Goal: Task Accomplishment & Management: Complete application form

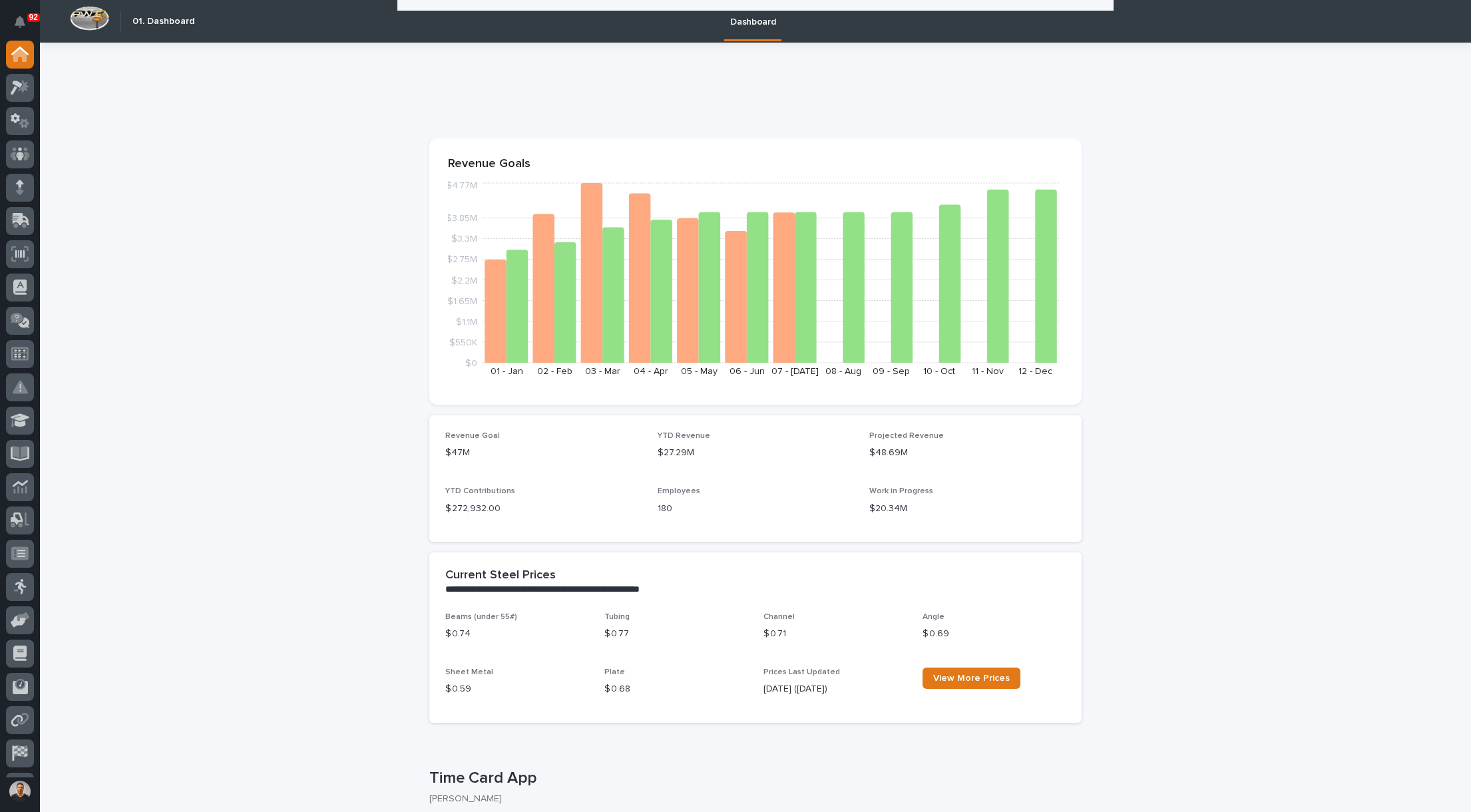
scroll to position [332, 0]
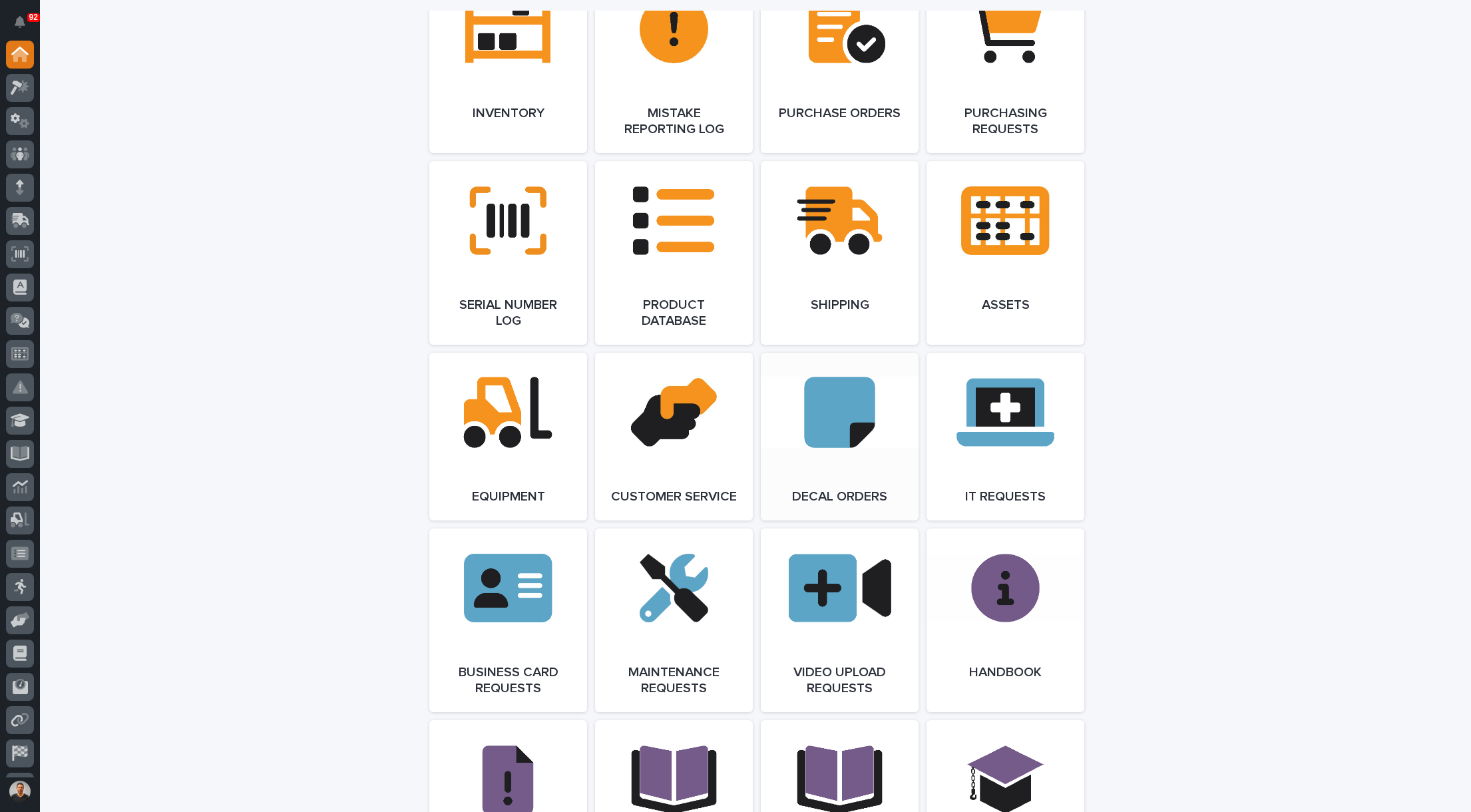
scroll to position [1531, 0]
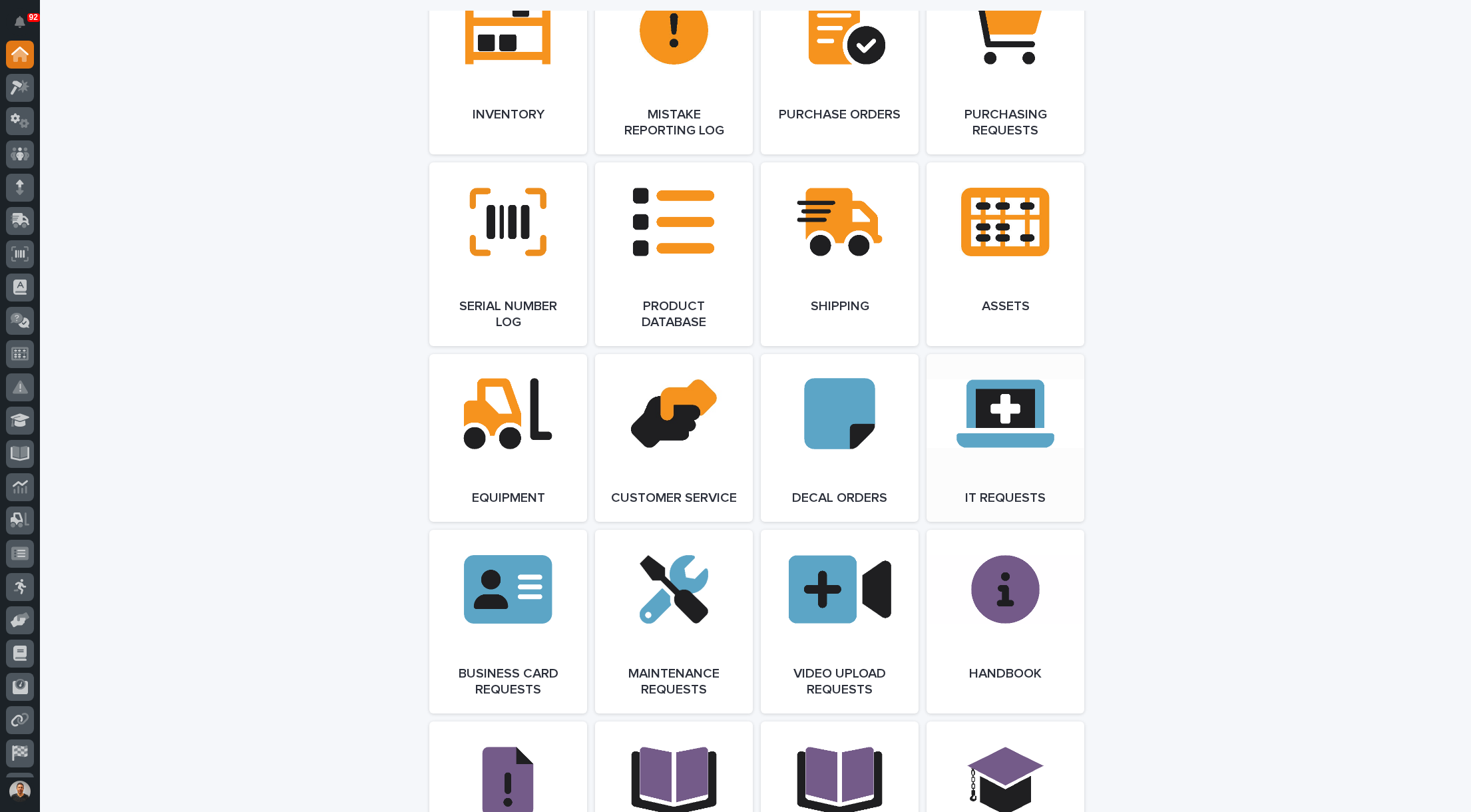
click at [967, 425] on link "Open Link" at bounding box center [1005, 438] width 157 height 168
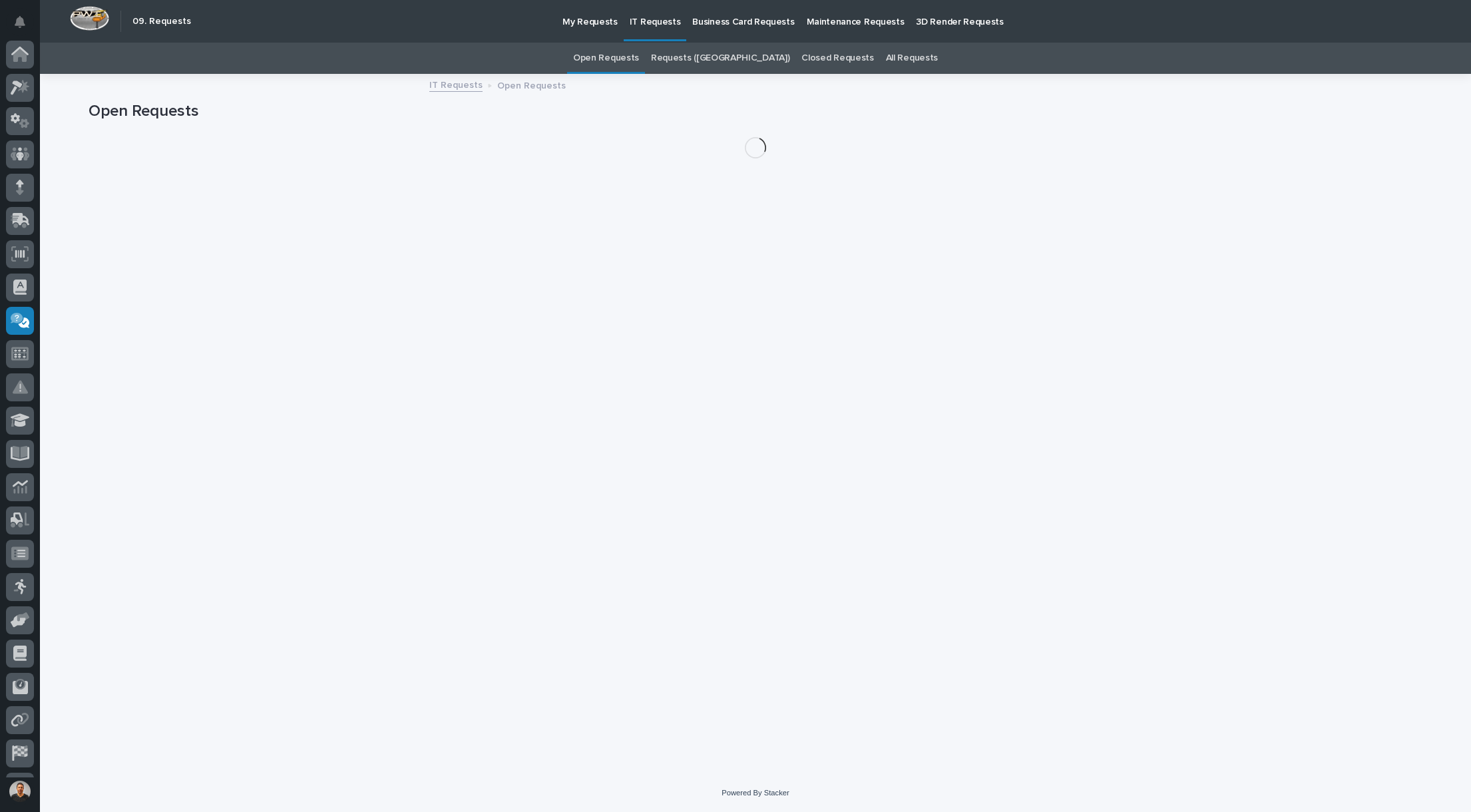
scroll to position [62, 0]
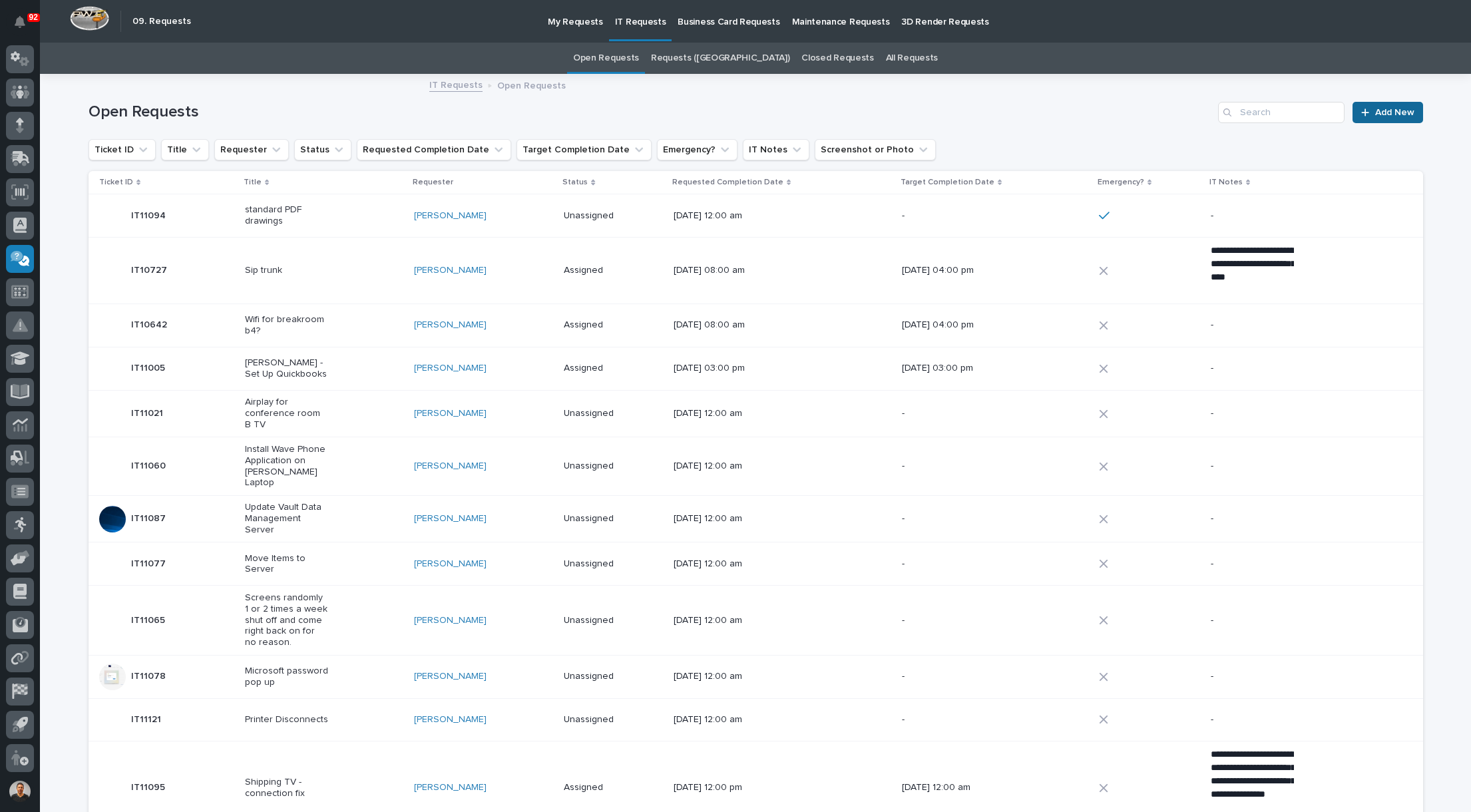
click at [1388, 113] on span "Add New" at bounding box center [1395, 112] width 39 height 10
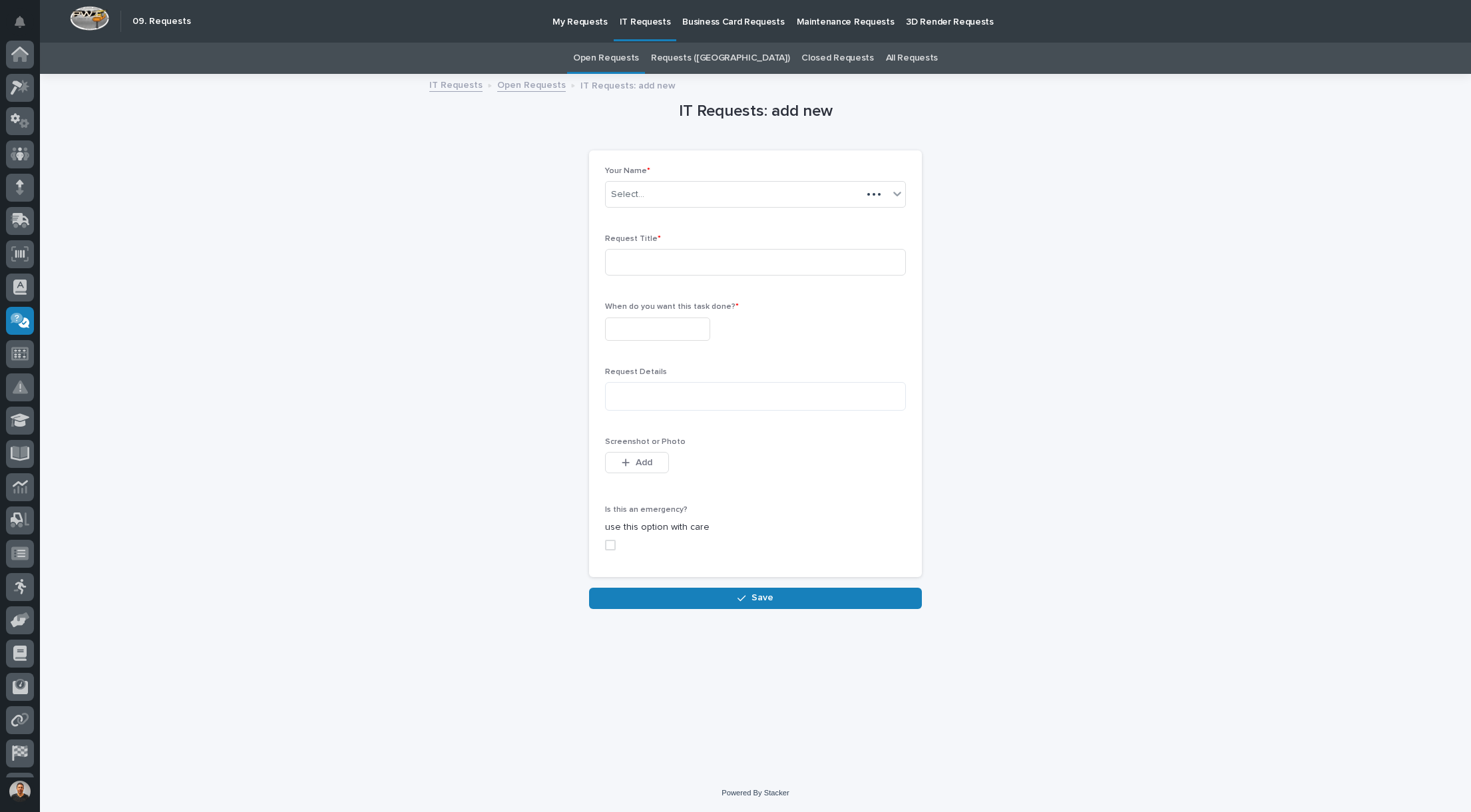
scroll to position [62, 0]
click at [672, 257] on input at bounding box center [756, 262] width 301 height 26
type input "S"
type input "Excel and Word"
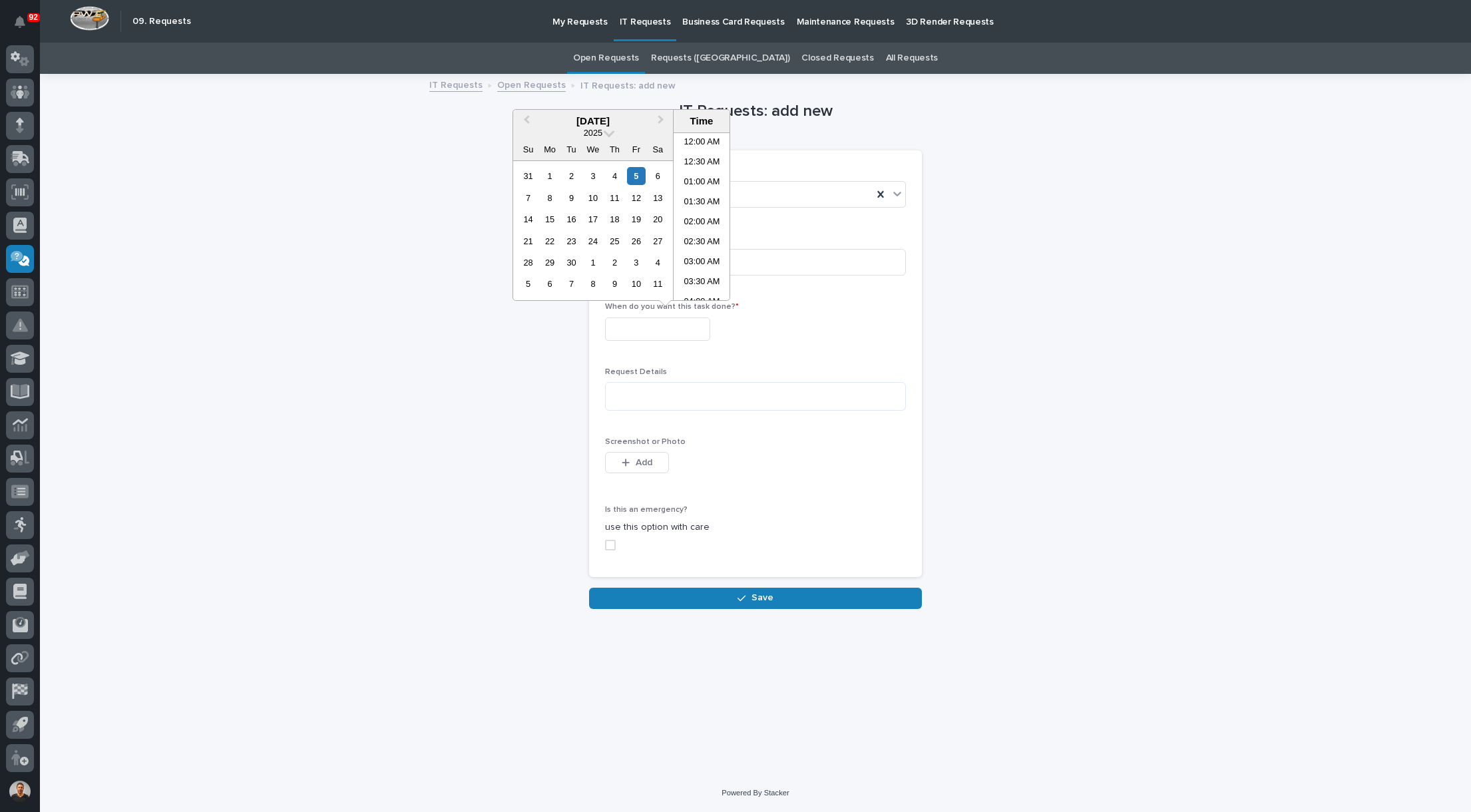
click at [669, 334] on input "text" at bounding box center [658, 329] width 106 height 23
click at [549, 222] on div "15" at bounding box center [549, 219] width 18 height 18
click at [545, 198] on div "8" at bounding box center [549, 197] width 18 height 18
click at [574, 199] on div "9" at bounding box center [571, 197] width 18 height 18
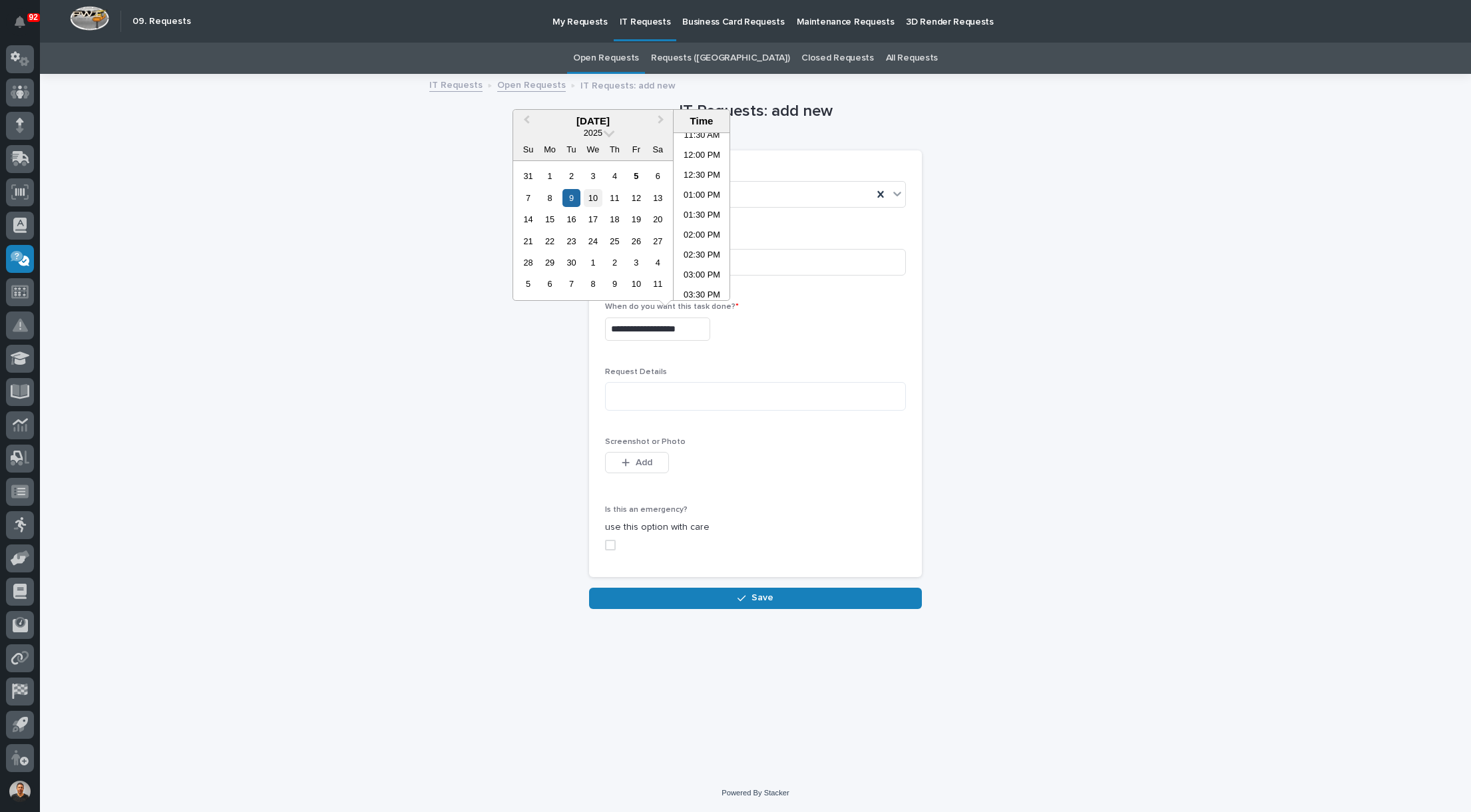
click at [595, 196] on div "10" at bounding box center [592, 197] width 18 height 18
click at [687, 224] on li "12:00 PM" at bounding box center [702, 223] width 57 height 20
click at [650, 324] on input "**********" at bounding box center [658, 329] width 106 height 23
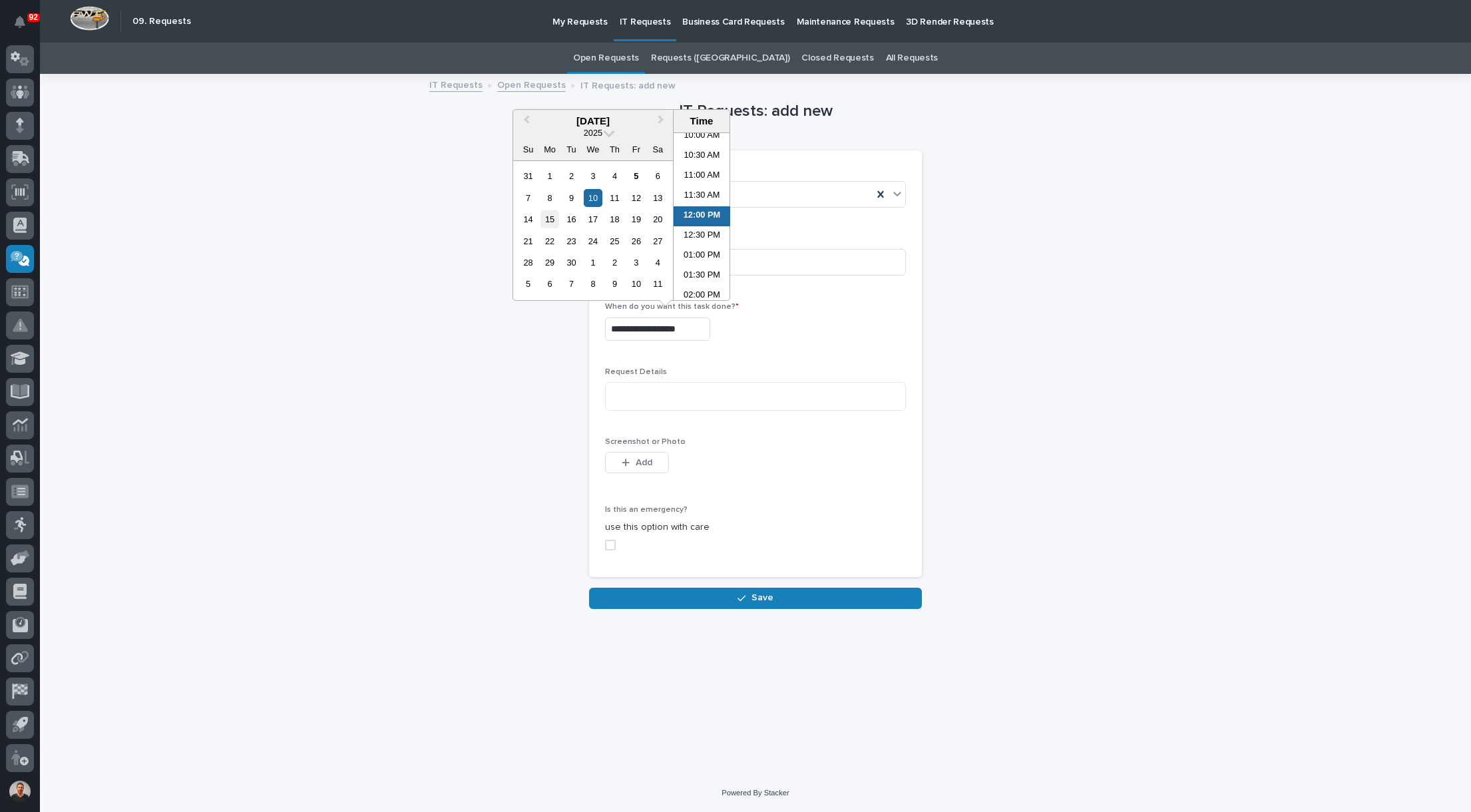
click at [551, 215] on div "15" at bounding box center [549, 219] width 18 height 18
click at [700, 229] on li "09:00 AM" at bounding box center [702, 230] width 57 height 20
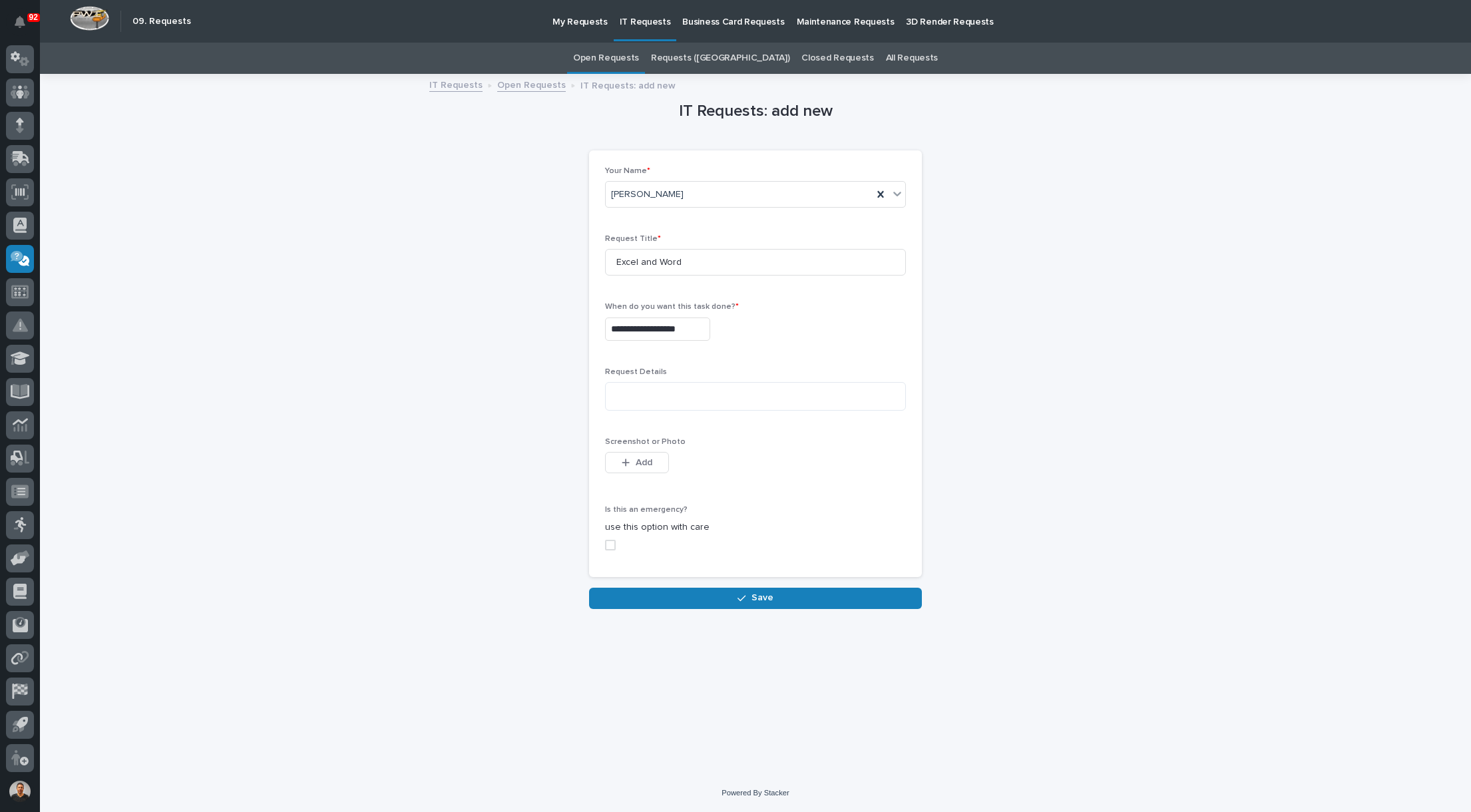
type input "**********"
click at [637, 400] on textarea at bounding box center [756, 396] width 301 height 28
type textarea "**********"
click at [654, 652] on div "**********" at bounding box center [756, 407] width 1348 height 665
click at [650, 458] on span "Add" at bounding box center [643, 462] width 17 height 12
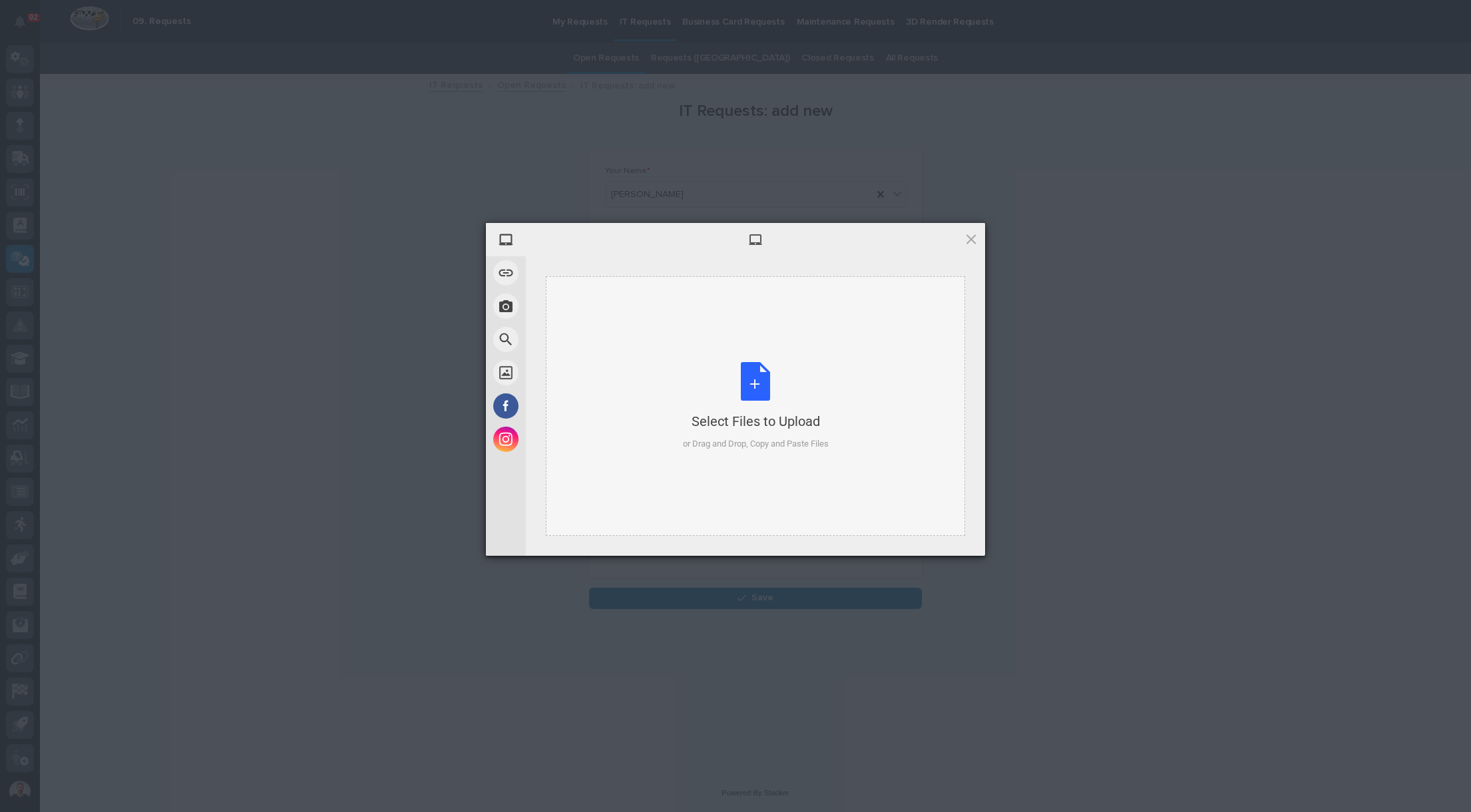
click at [731, 409] on div "Select Files to Upload or Drag and Drop, Copy and Paste Files" at bounding box center [756, 406] width 146 height 89
drag, startPoint x: 741, startPoint y: 424, endPoint x: 763, endPoint y: 382, distance: 47.4
click at [763, 382] on div "Select Files to Upload or Drag and Drop, Copy and Paste Files" at bounding box center [756, 406] width 146 height 89
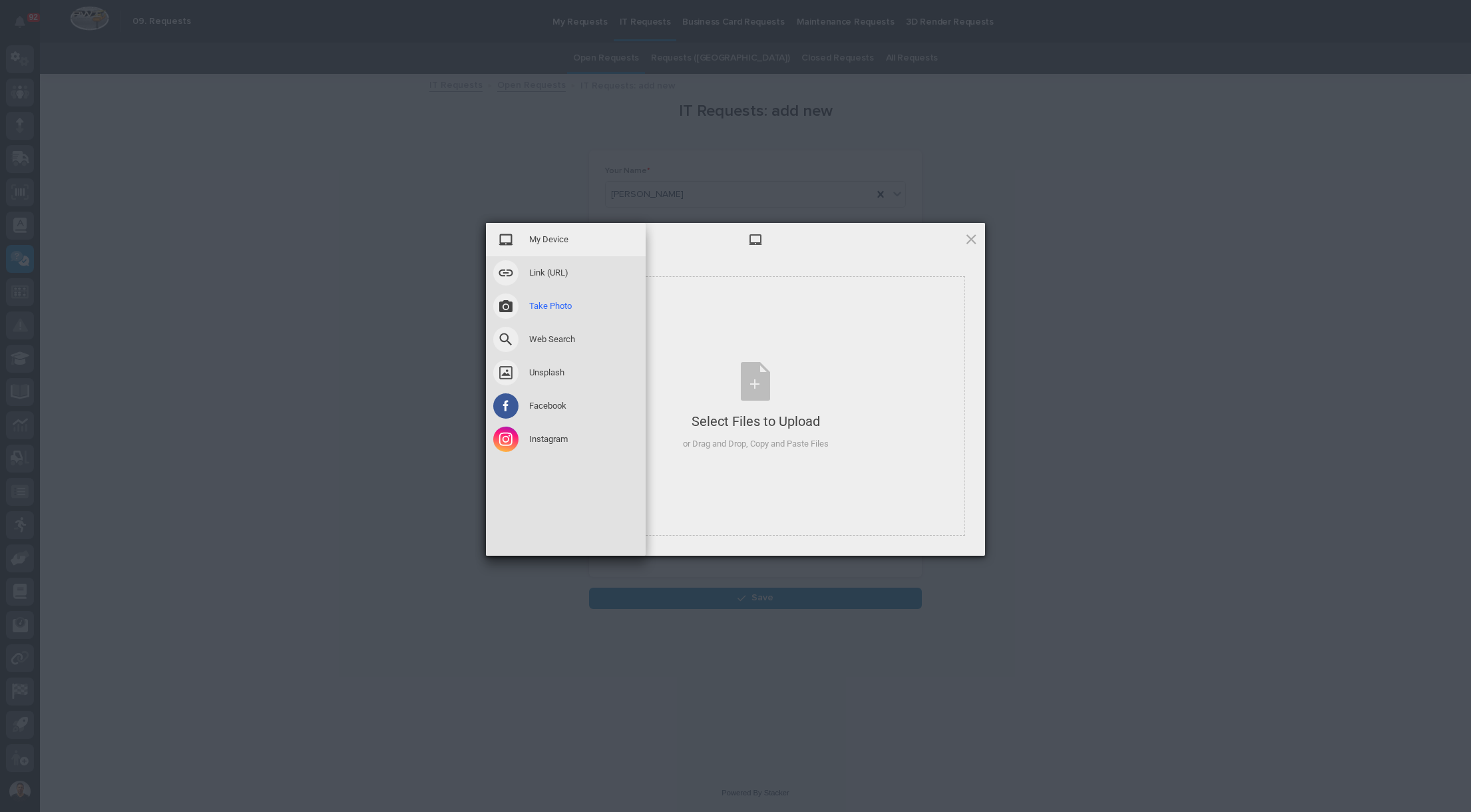
click at [504, 306] on span at bounding box center [506, 306] width 25 height 25
click at [541, 238] on span "My Device" at bounding box center [548, 239] width 39 height 12
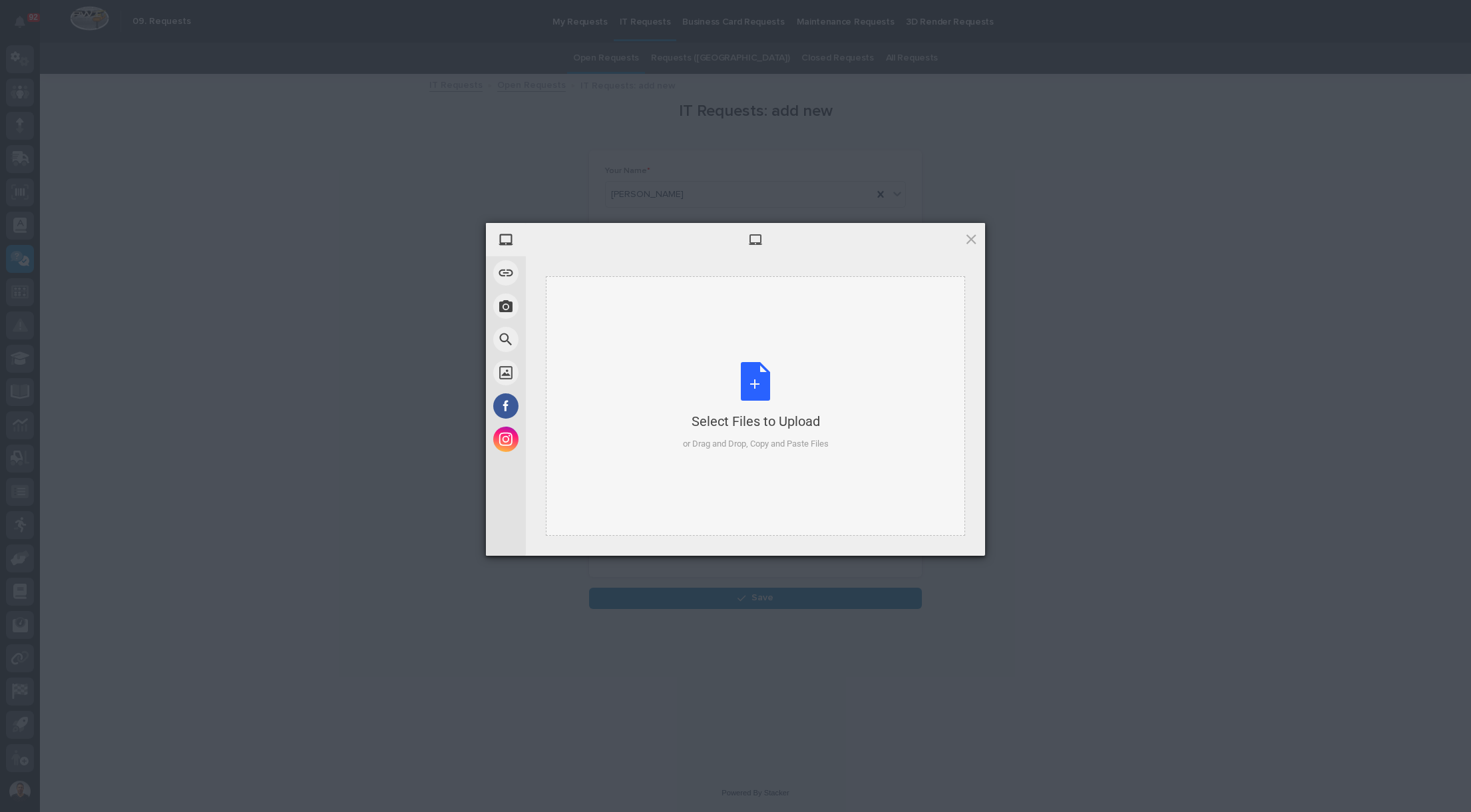
click at [763, 384] on div "Select Files to Upload or Drag and Drop, Copy and Paste Files" at bounding box center [756, 406] width 146 height 89
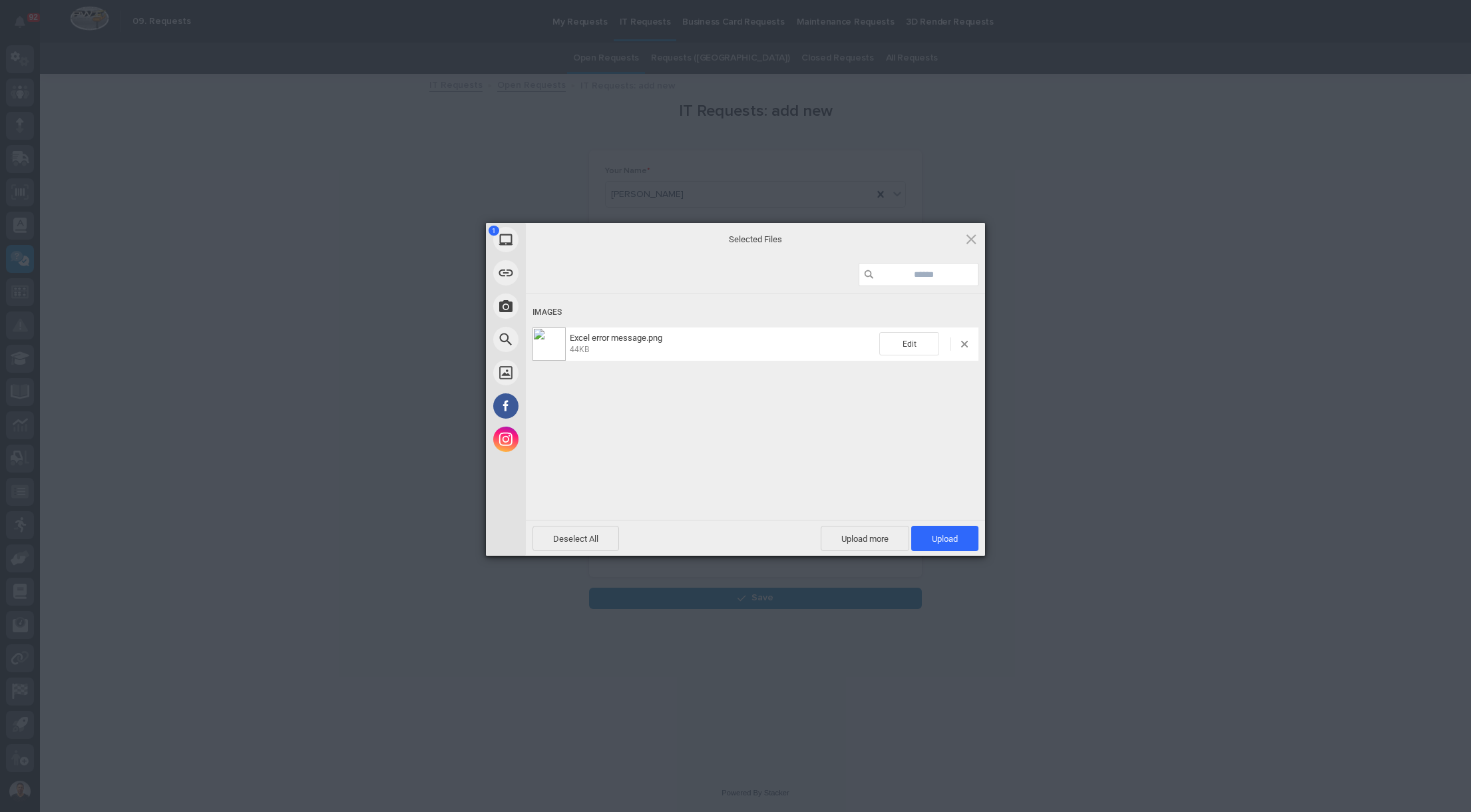
click at [595, 337] on span "Excel error message.png" at bounding box center [616, 337] width 93 height 10
click at [908, 344] on span "Edit" at bounding box center [908, 344] width 60 height 23
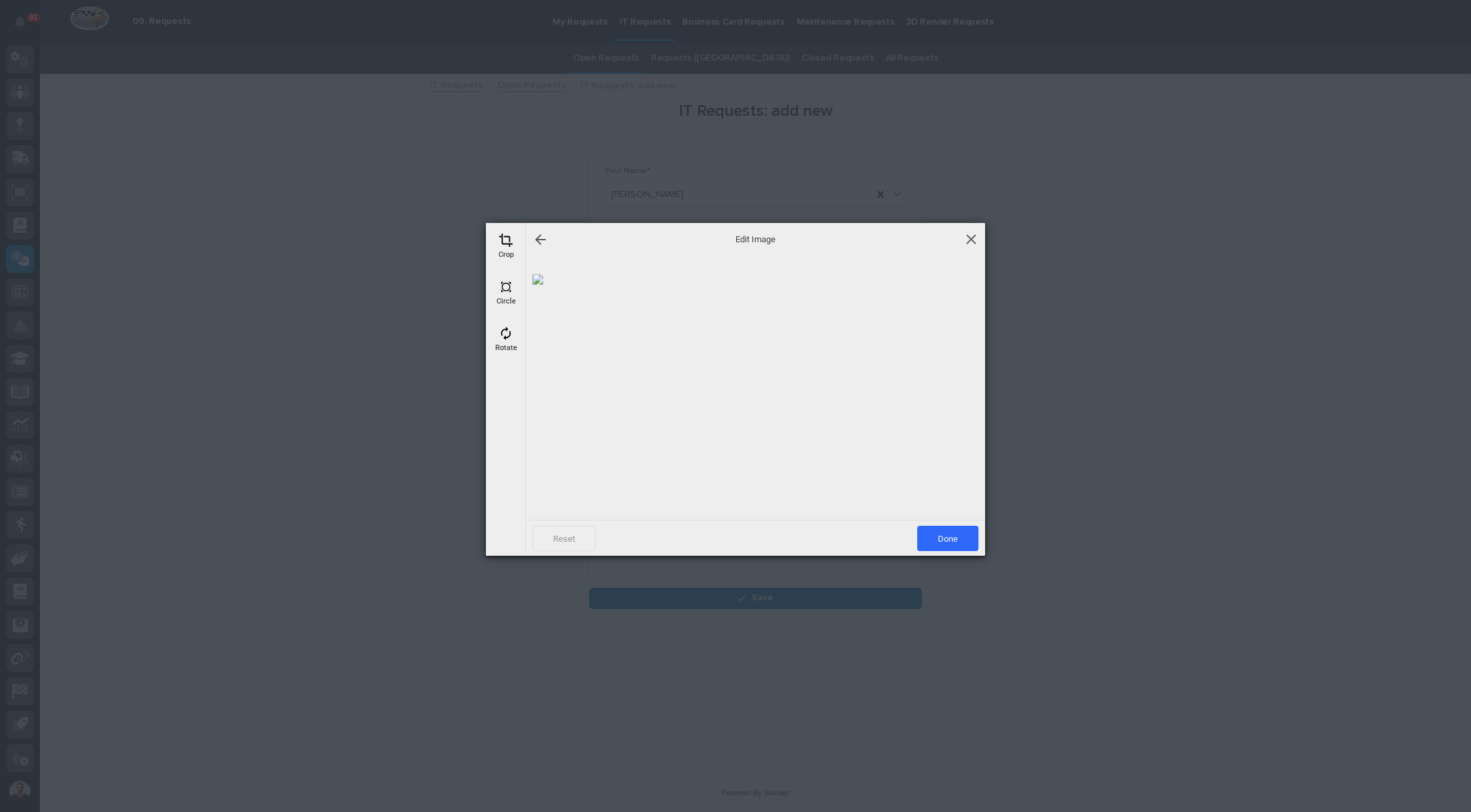
click at [974, 233] on span at bounding box center [971, 238] width 15 height 15
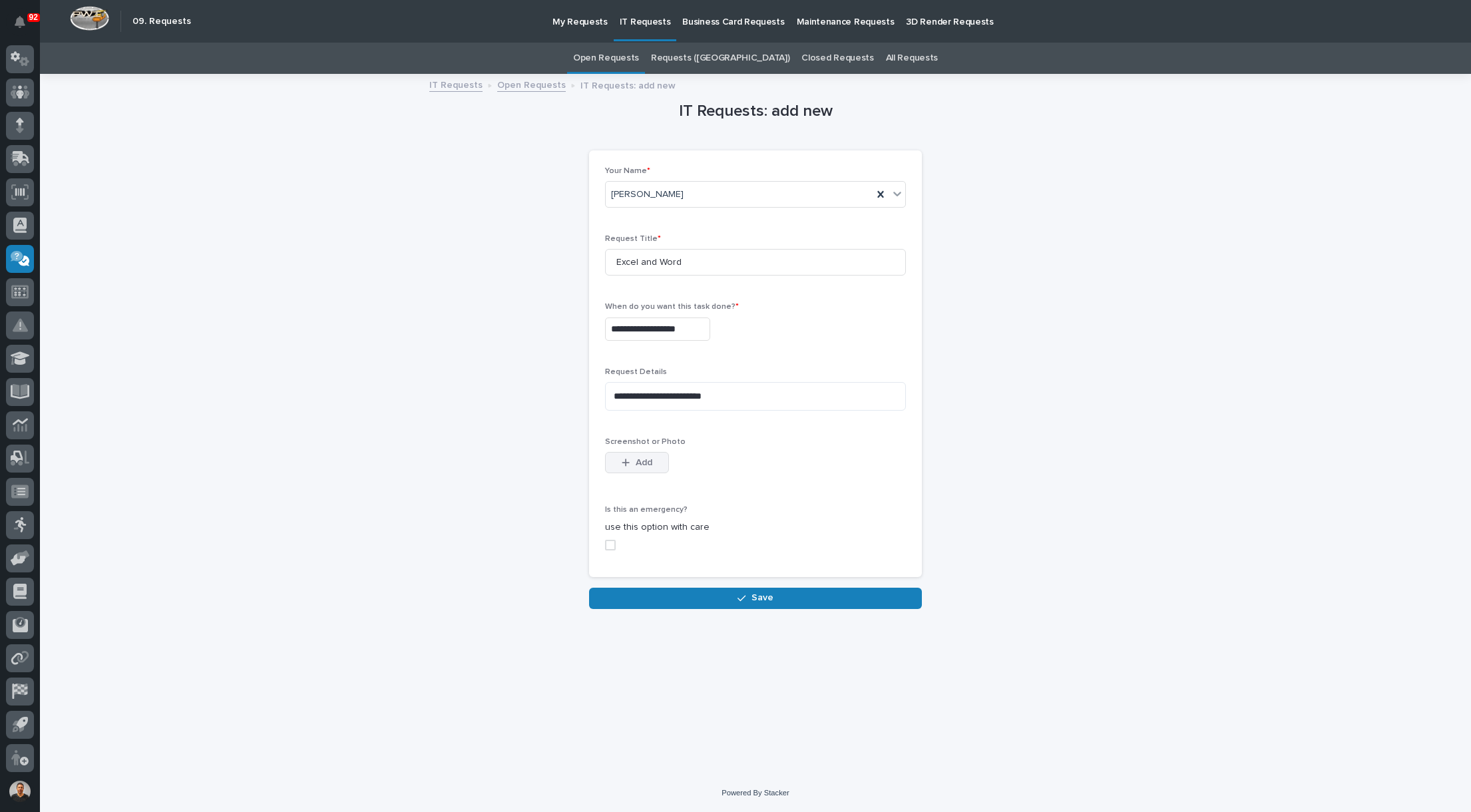
click at [641, 460] on span "Add" at bounding box center [643, 462] width 17 height 12
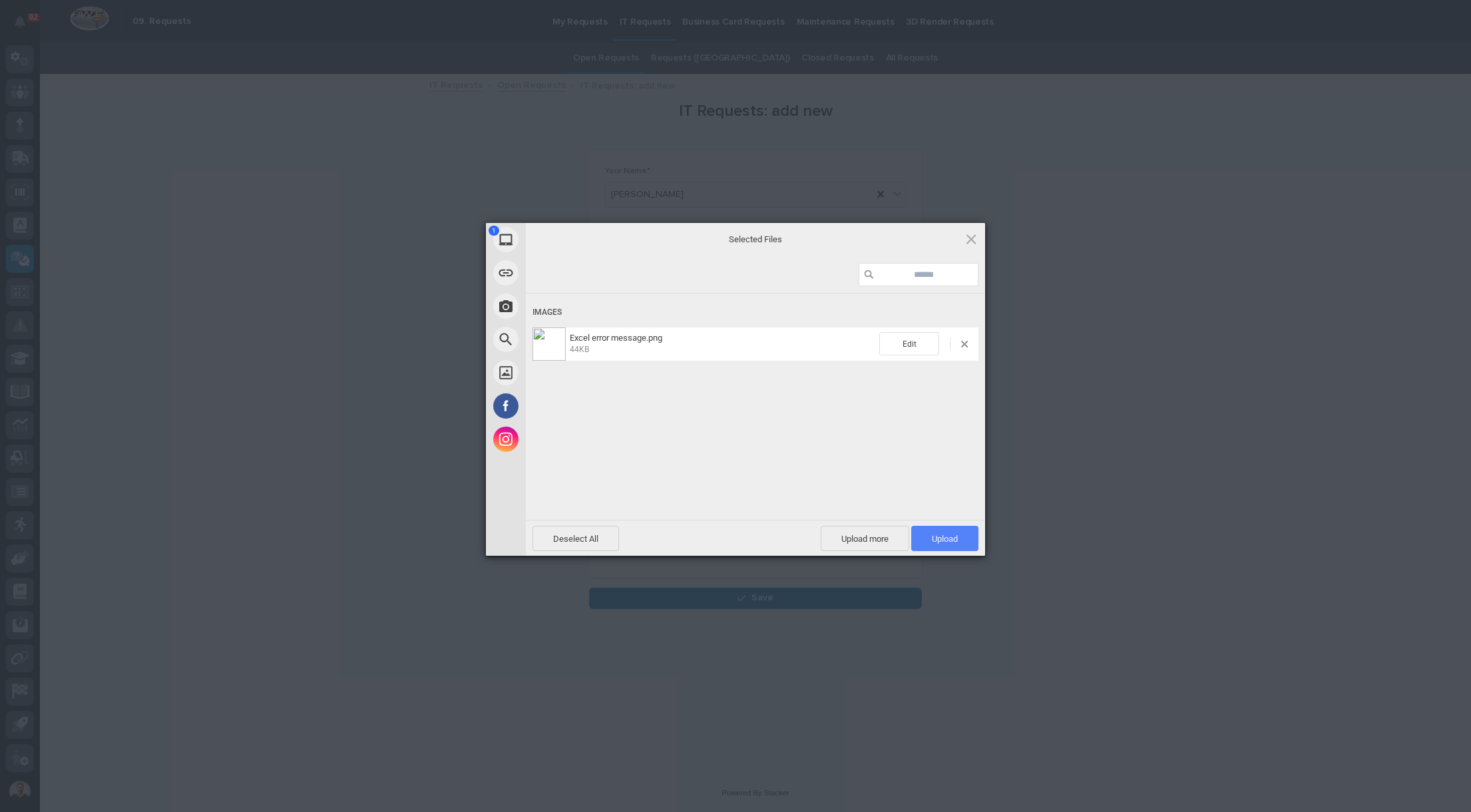
click at [935, 536] on span "Upload 1" at bounding box center [944, 538] width 26 height 10
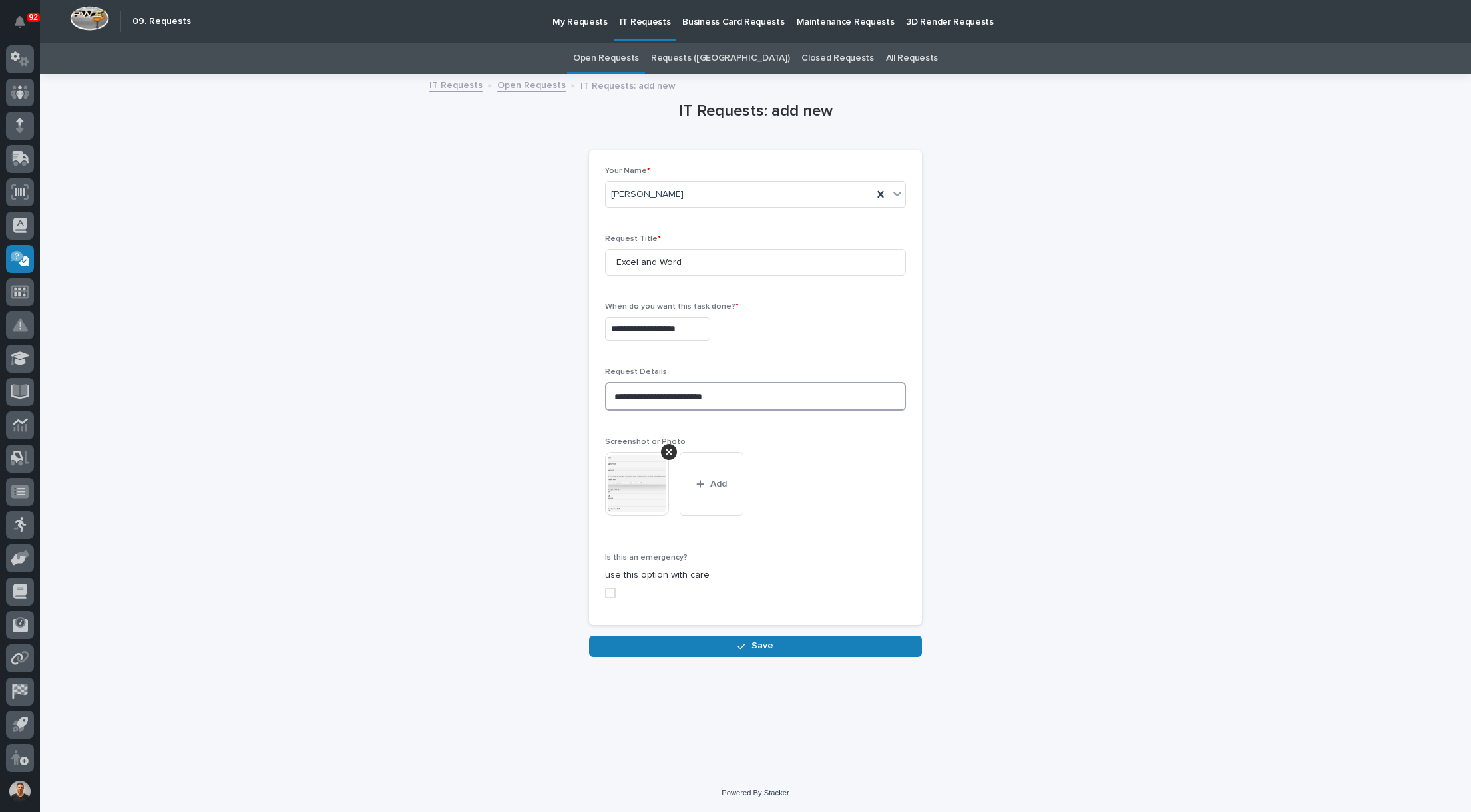
click at [735, 393] on textarea "**********" at bounding box center [756, 396] width 301 height 28
type textarea "**********"
click at [704, 487] on icon "button" at bounding box center [700, 484] width 8 height 10
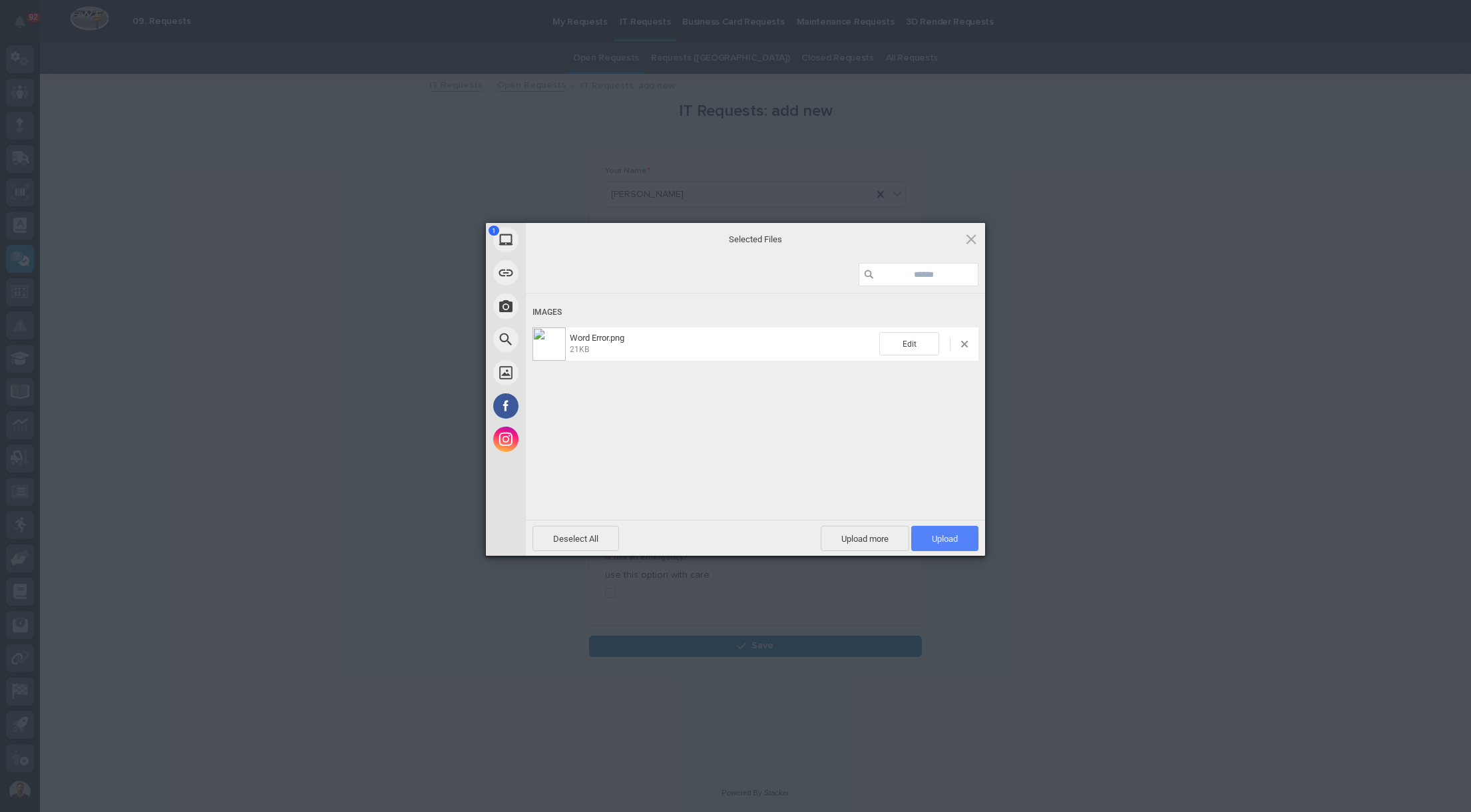
click at [939, 541] on span "Upload 1" at bounding box center [944, 538] width 26 height 10
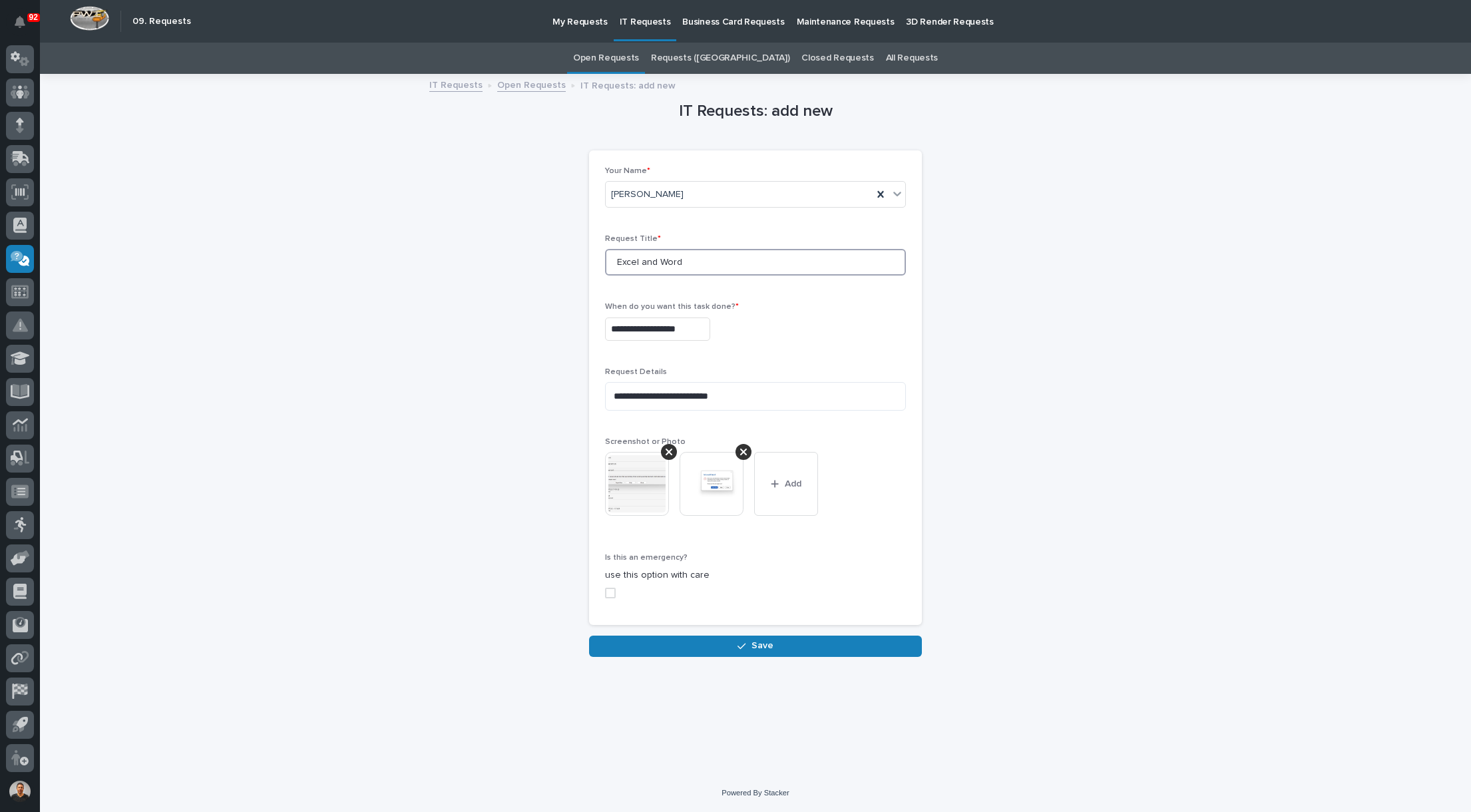
click at [685, 259] on input "Excel and Word" at bounding box center [756, 262] width 301 height 26
type input "Excel and Word will not load"
click at [826, 648] on button "Save" at bounding box center [756, 646] width 332 height 21
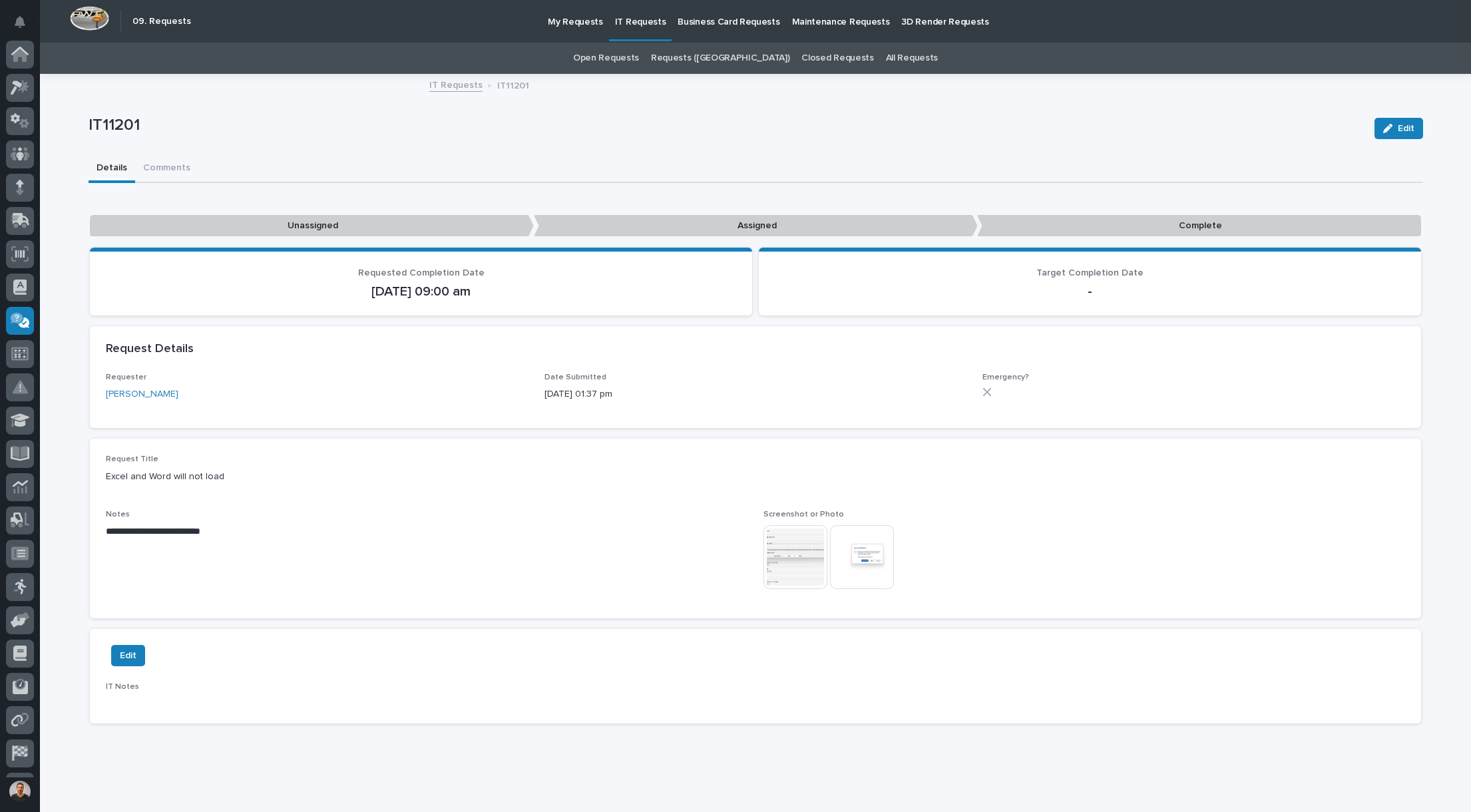
scroll to position [62, 0]
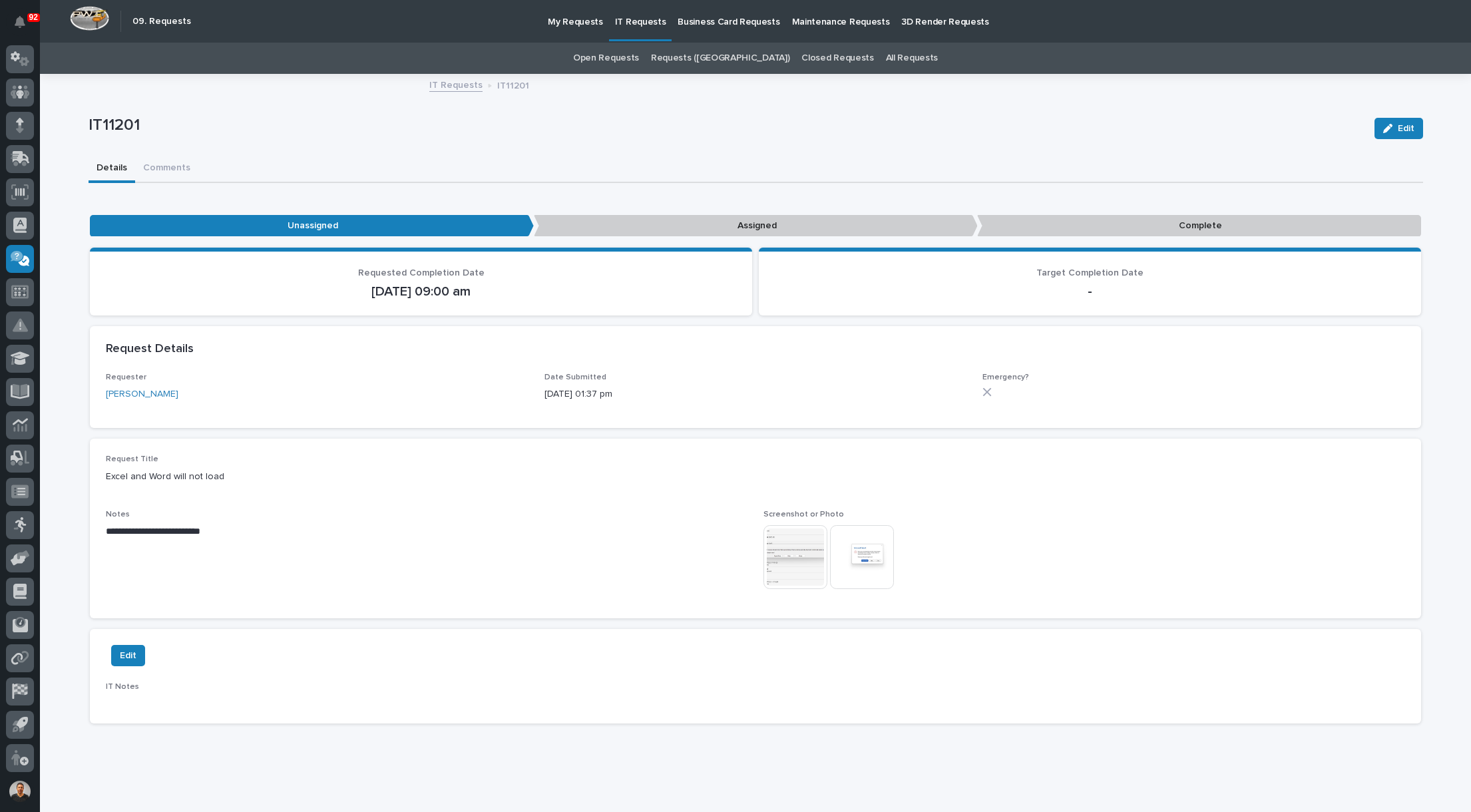
click at [713, 58] on link "Requests ([GEOGRAPHIC_DATA])" at bounding box center [720, 59] width 139 height 31
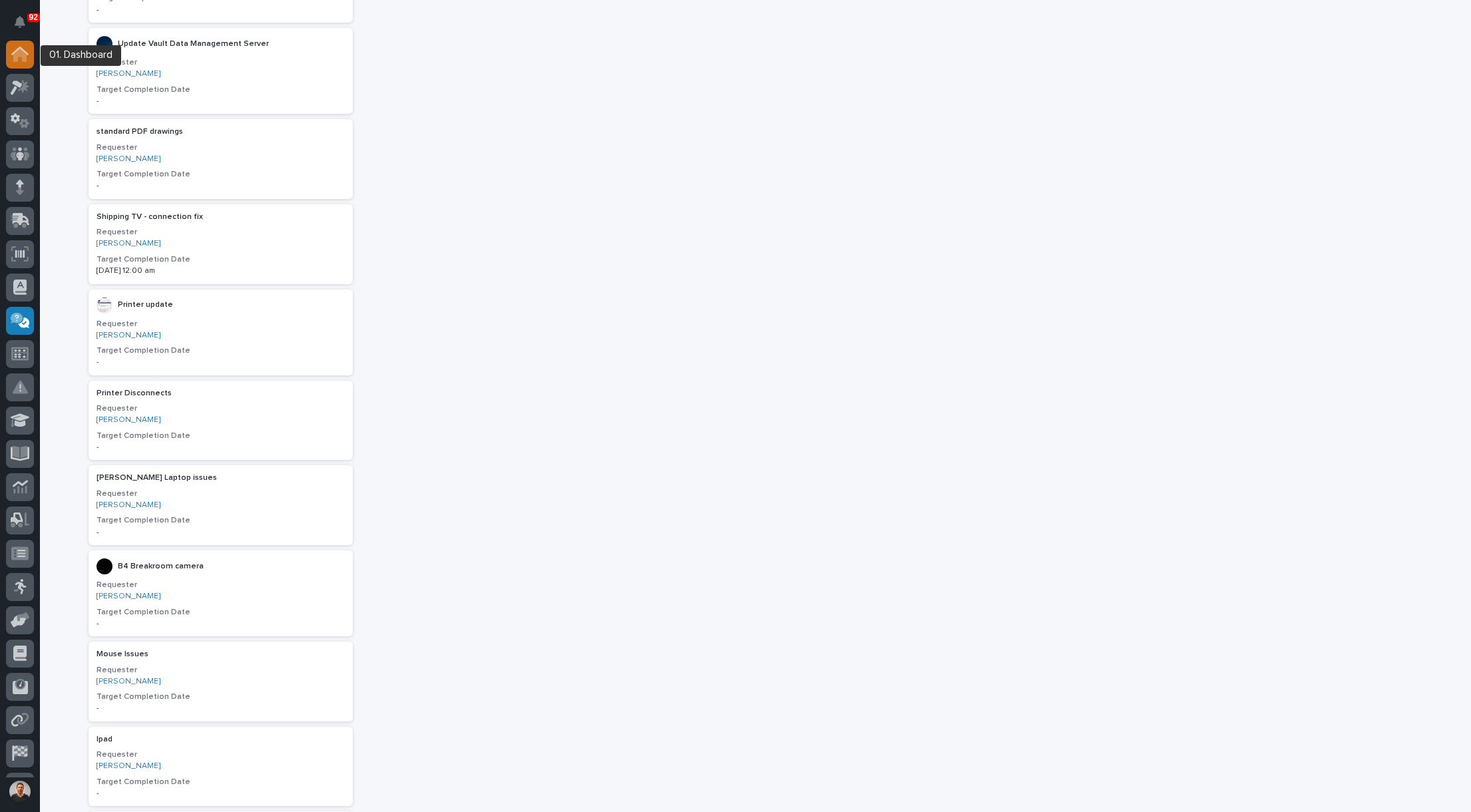
click at [20, 60] on icon at bounding box center [21, 55] width 18 height 16
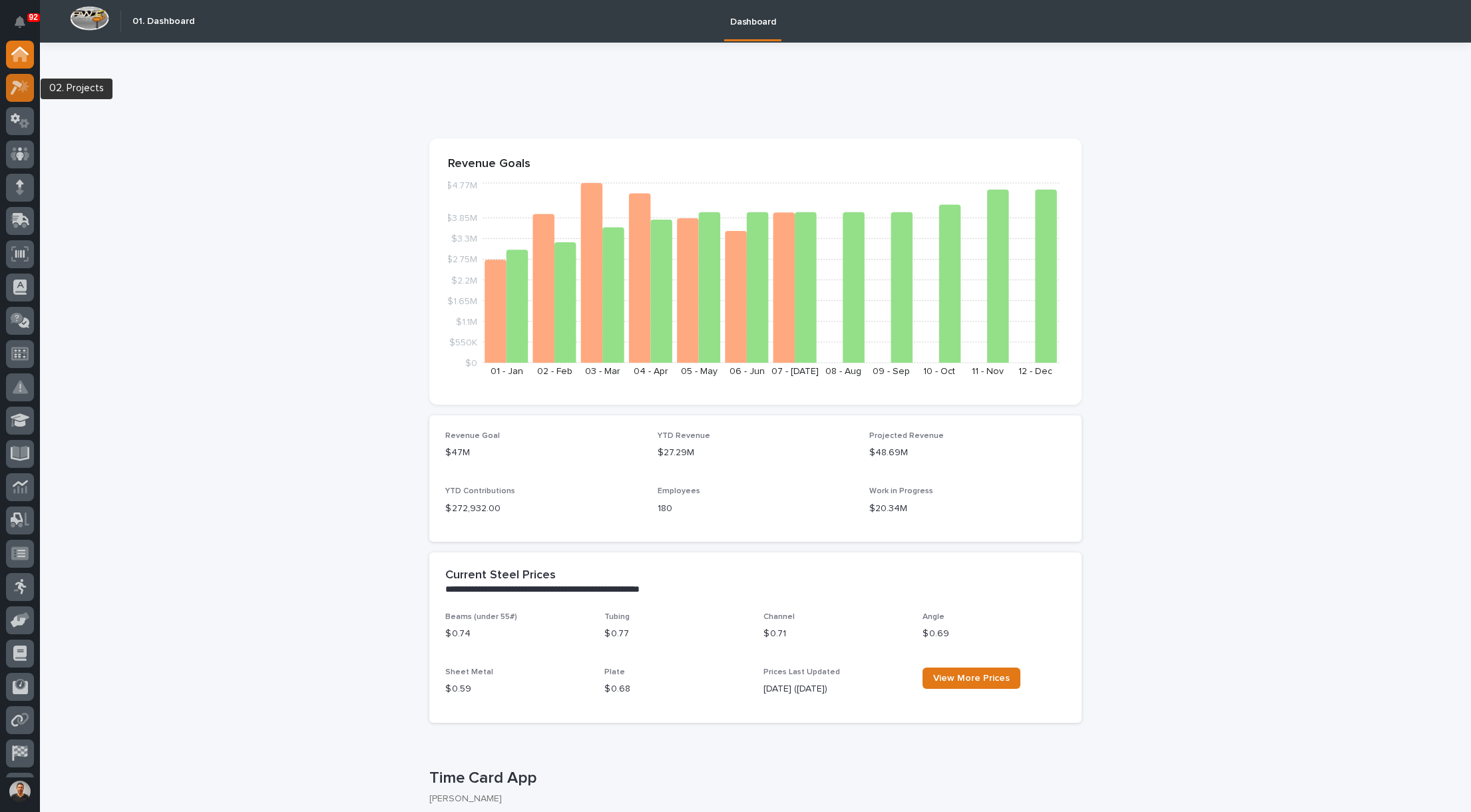
click at [18, 92] on icon at bounding box center [21, 88] width 20 height 16
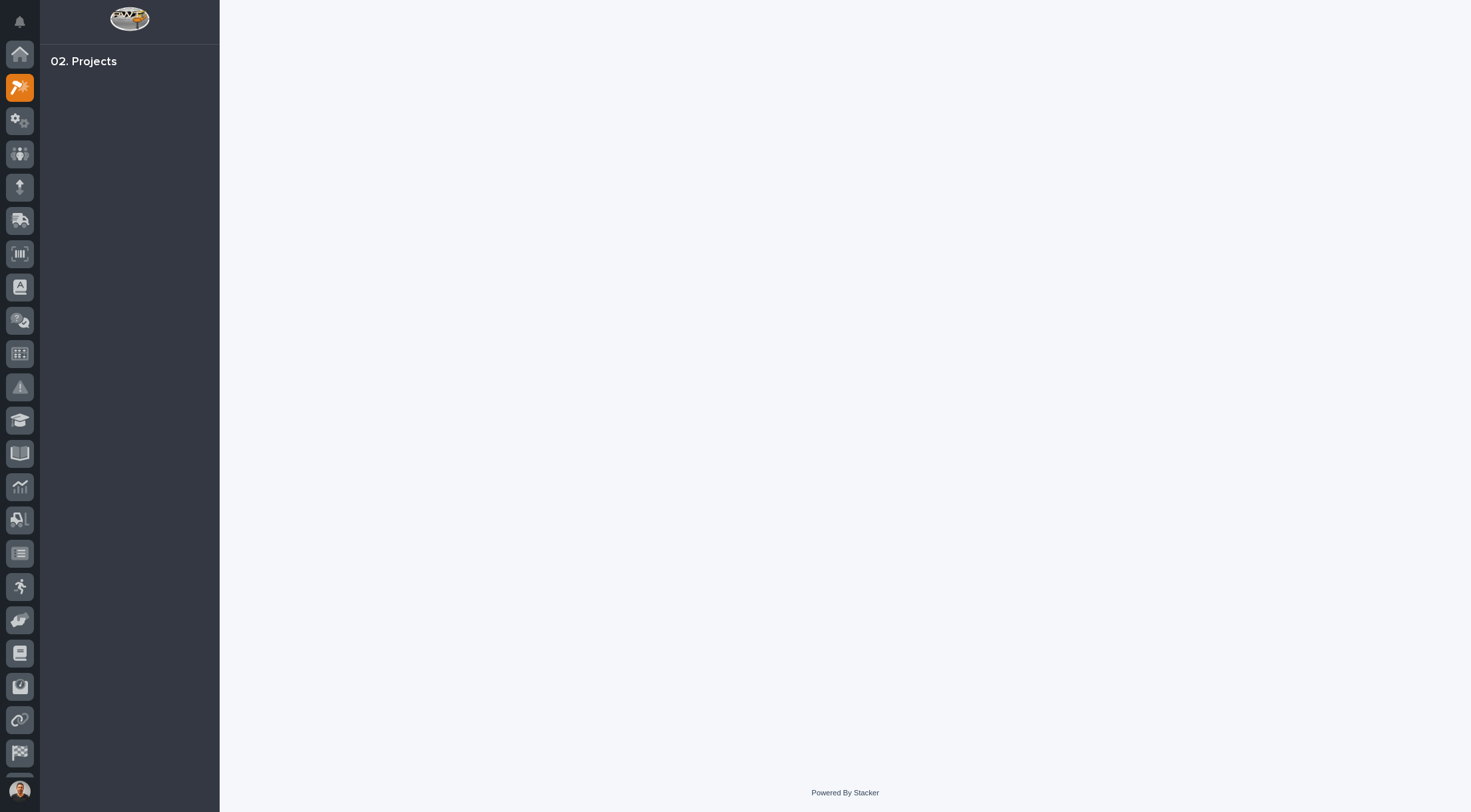
scroll to position [33, 0]
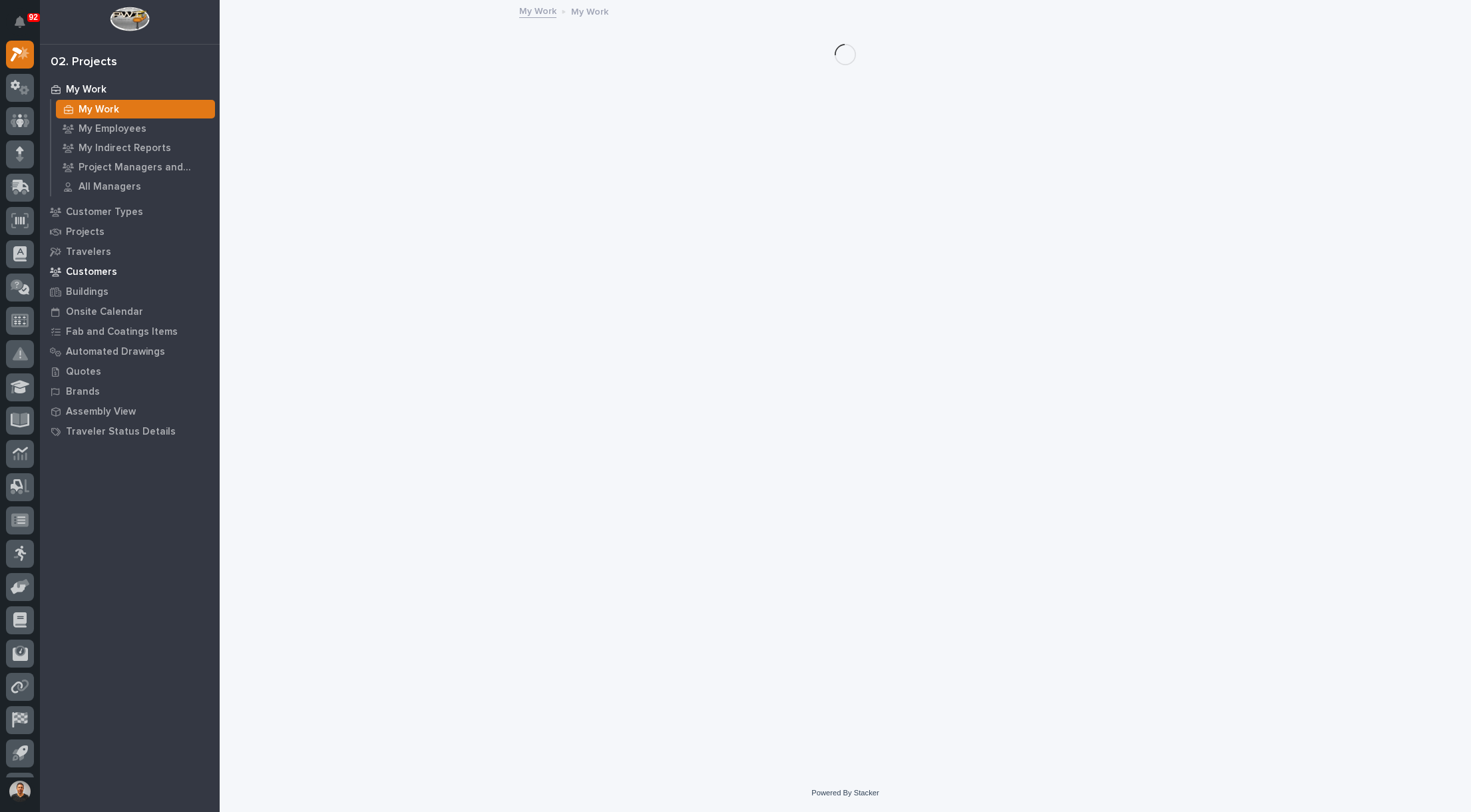
click at [114, 272] on div "Customers" at bounding box center [129, 271] width 173 height 19
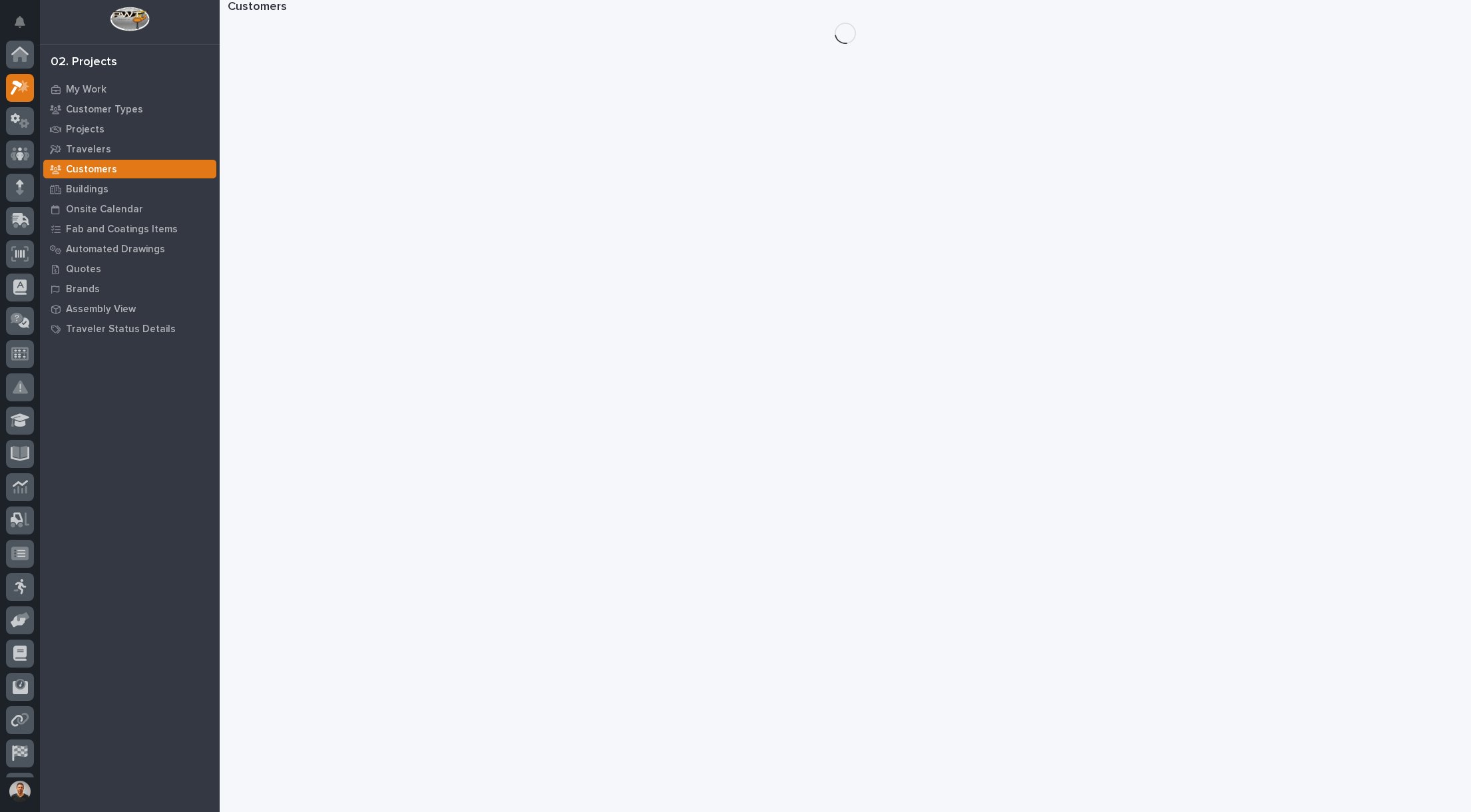
scroll to position [33, 0]
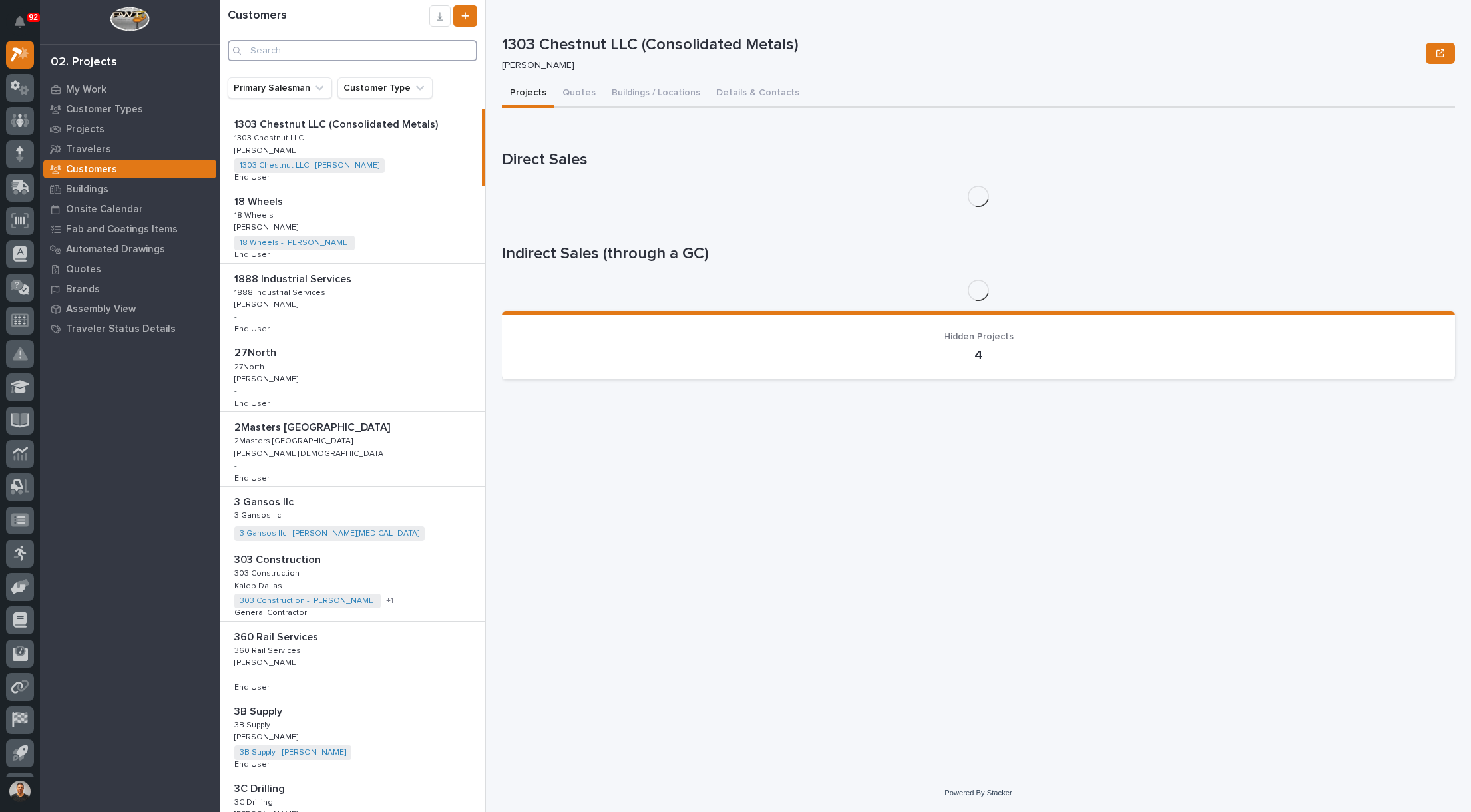
click at [307, 49] on input "Search" at bounding box center [352, 51] width 249 height 21
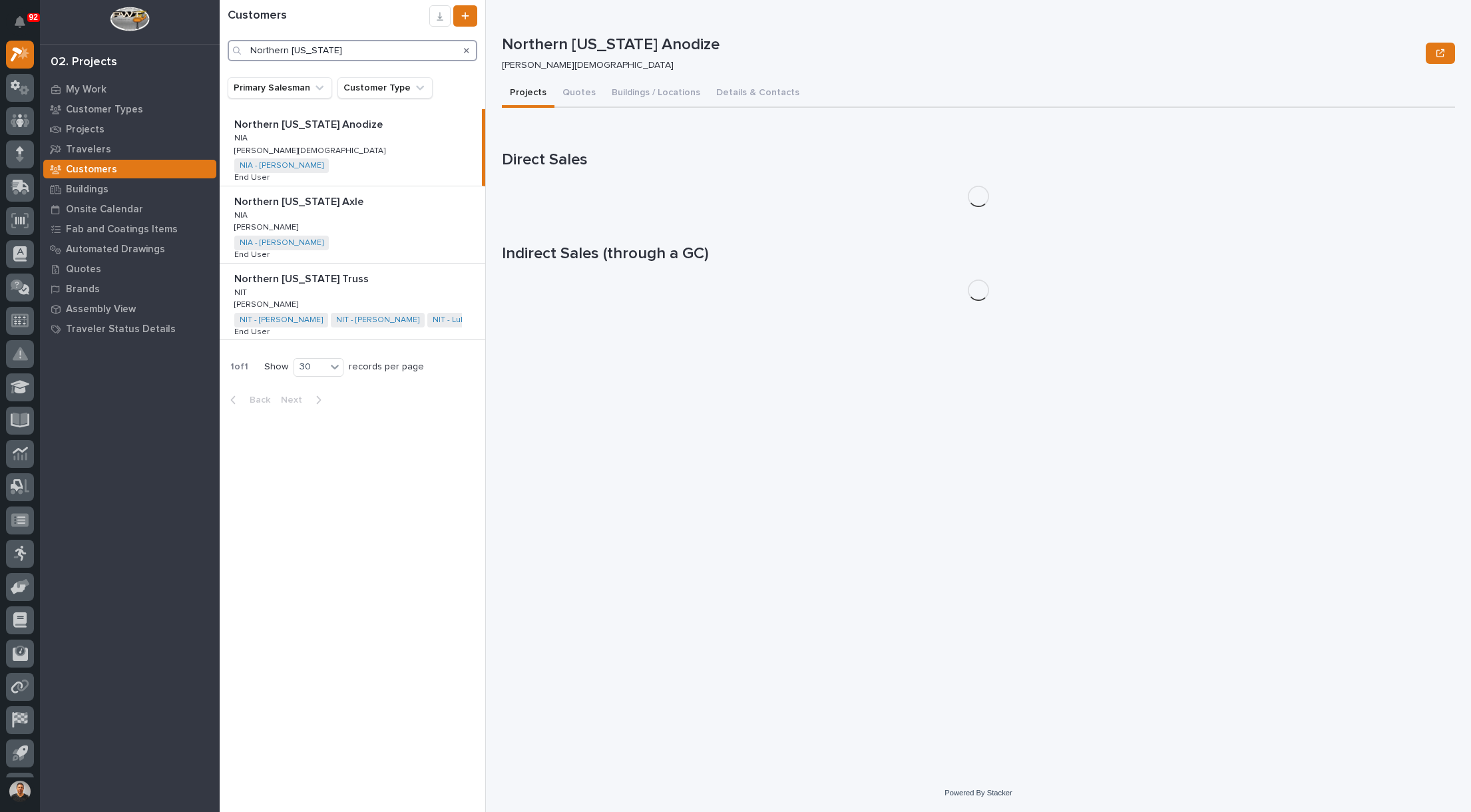
type input "Northern [US_STATE]"
click at [293, 282] on p "Northern [US_STATE] Truss" at bounding box center [303, 278] width 137 height 16
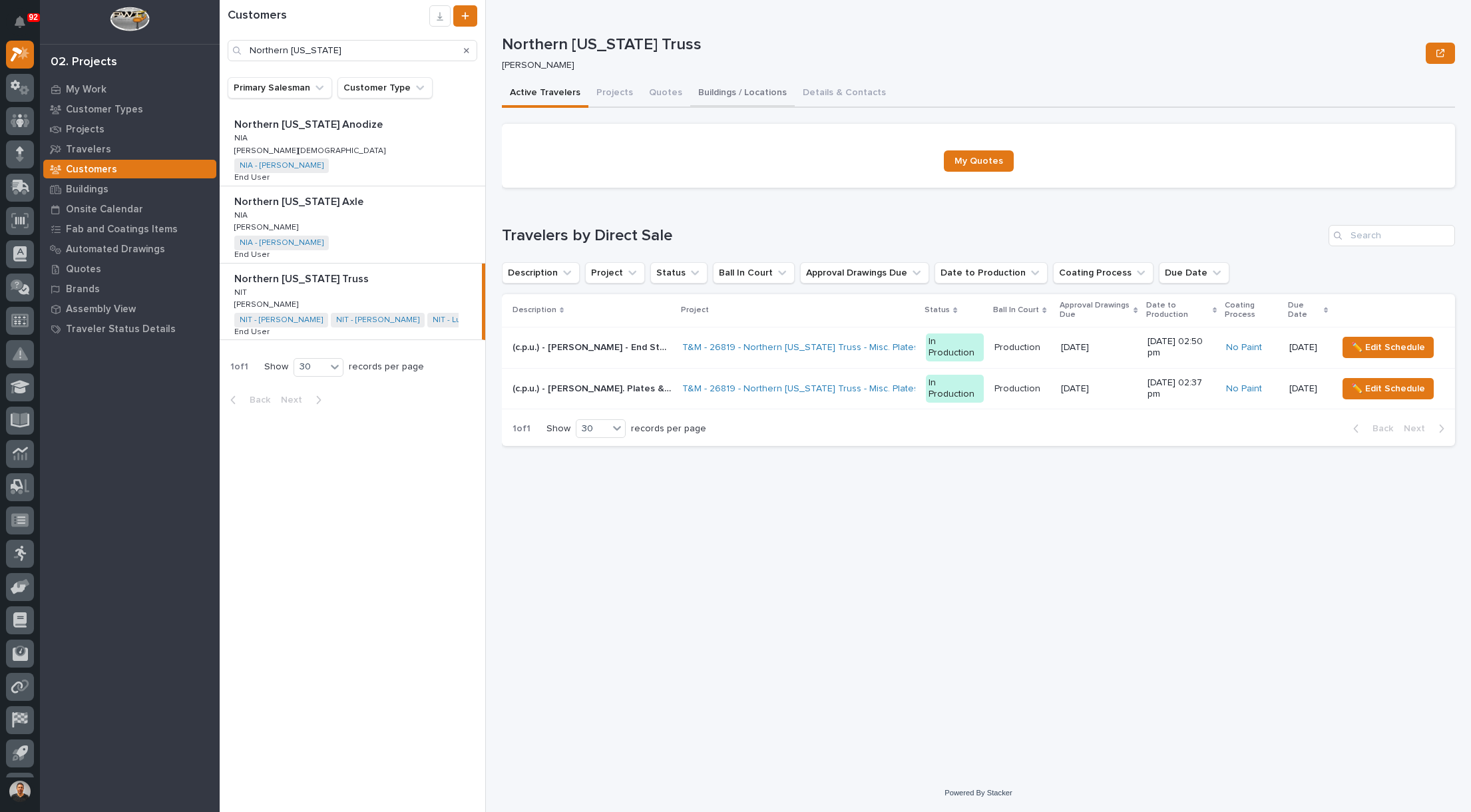
click at [743, 93] on button "Buildings / Locations" at bounding box center [742, 94] width 105 height 28
